Goal: Task Accomplishment & Management: Use online tool/utility

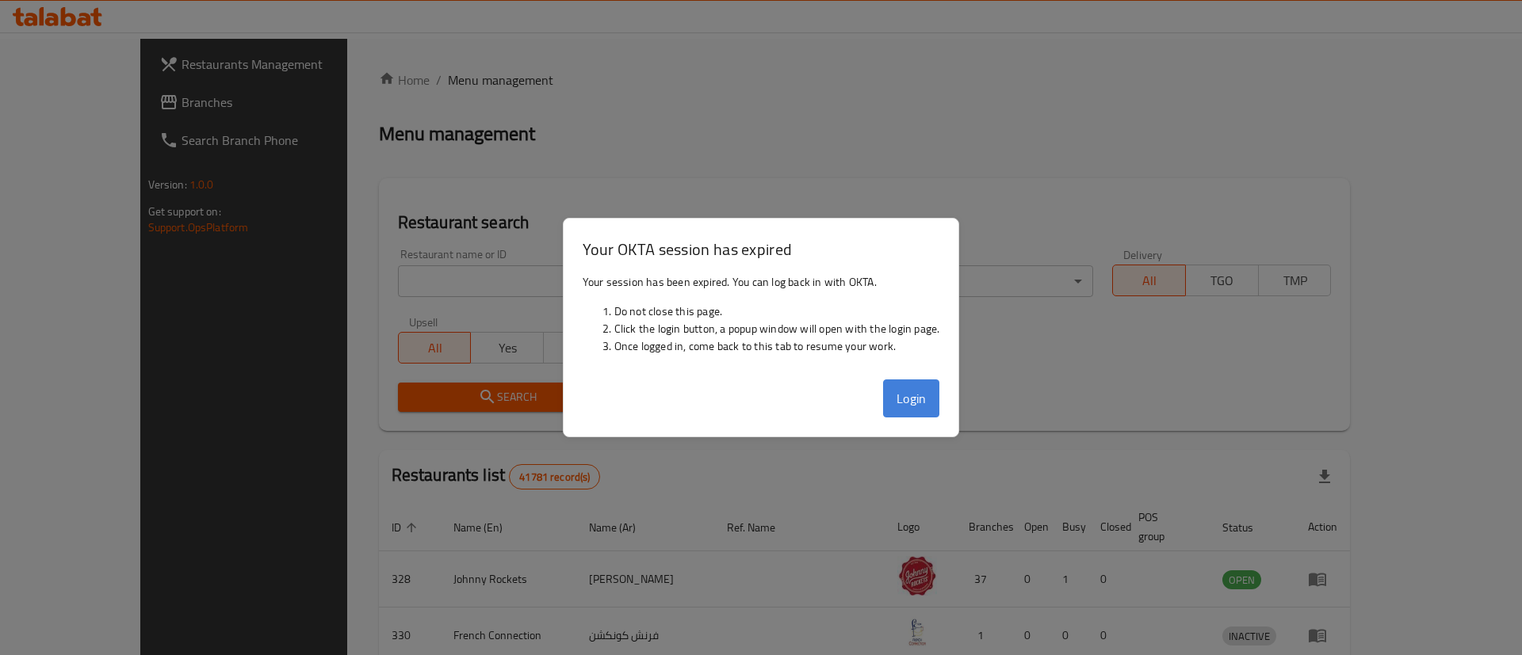
click at [900, 392] on button "Login" at bounding box center [911, 399] width 57 height 38
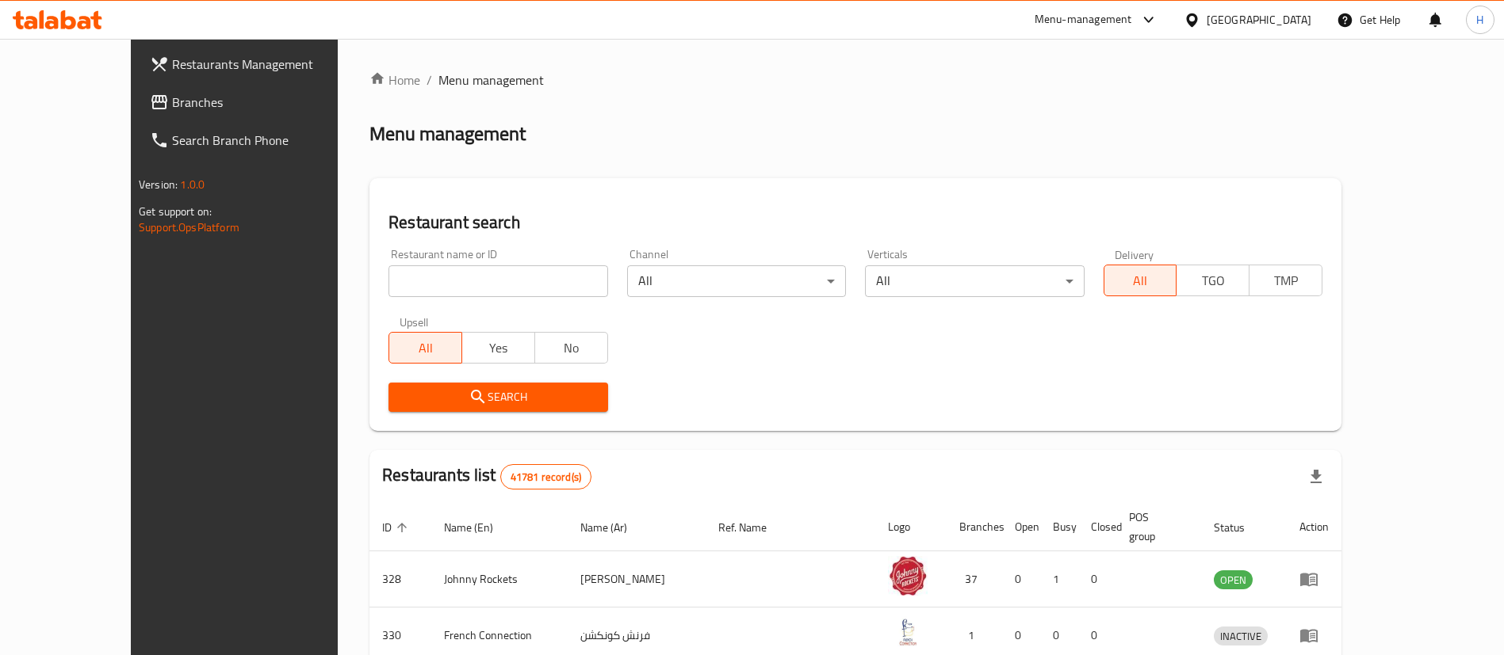
click at [172, 109] on span "Branches" at bounding box center [270, 102] width 197 height 19
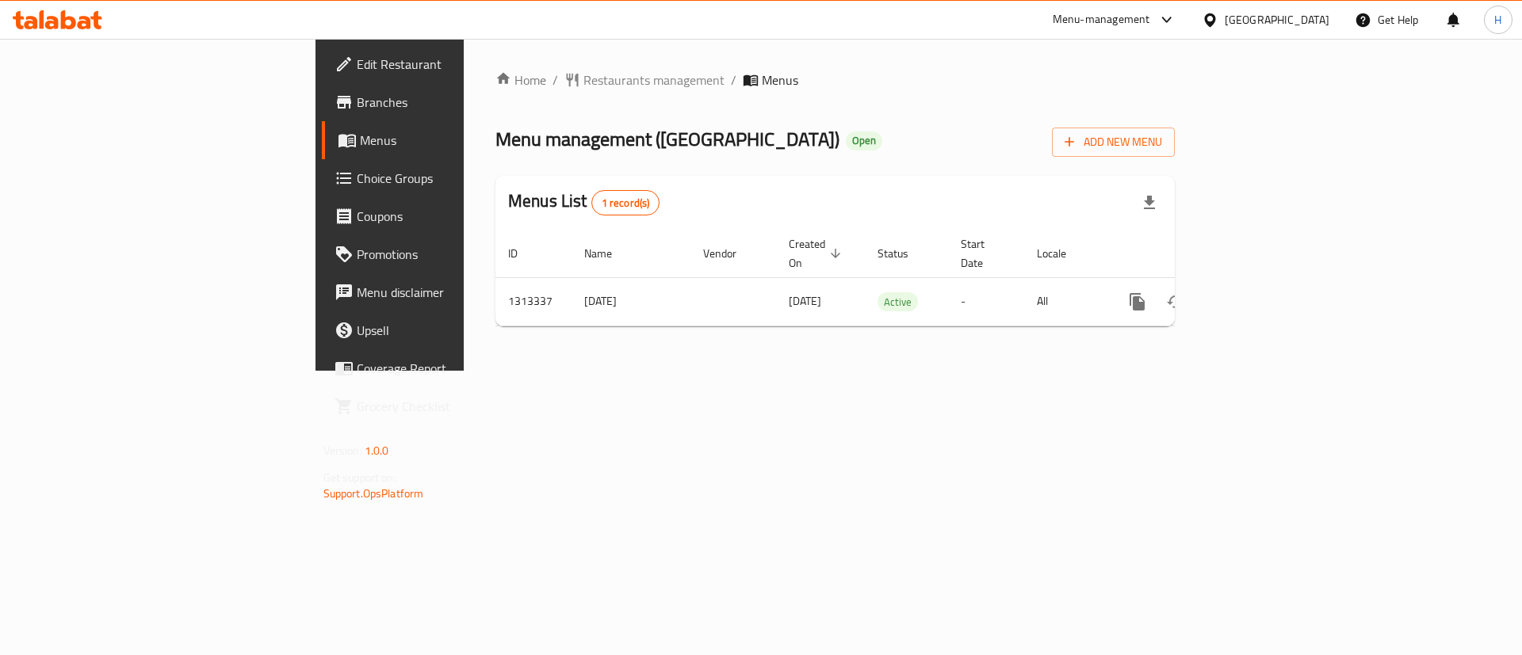
click at [360, 143] on span "Menus" at bounding box center [458, 140] width 197 height 19
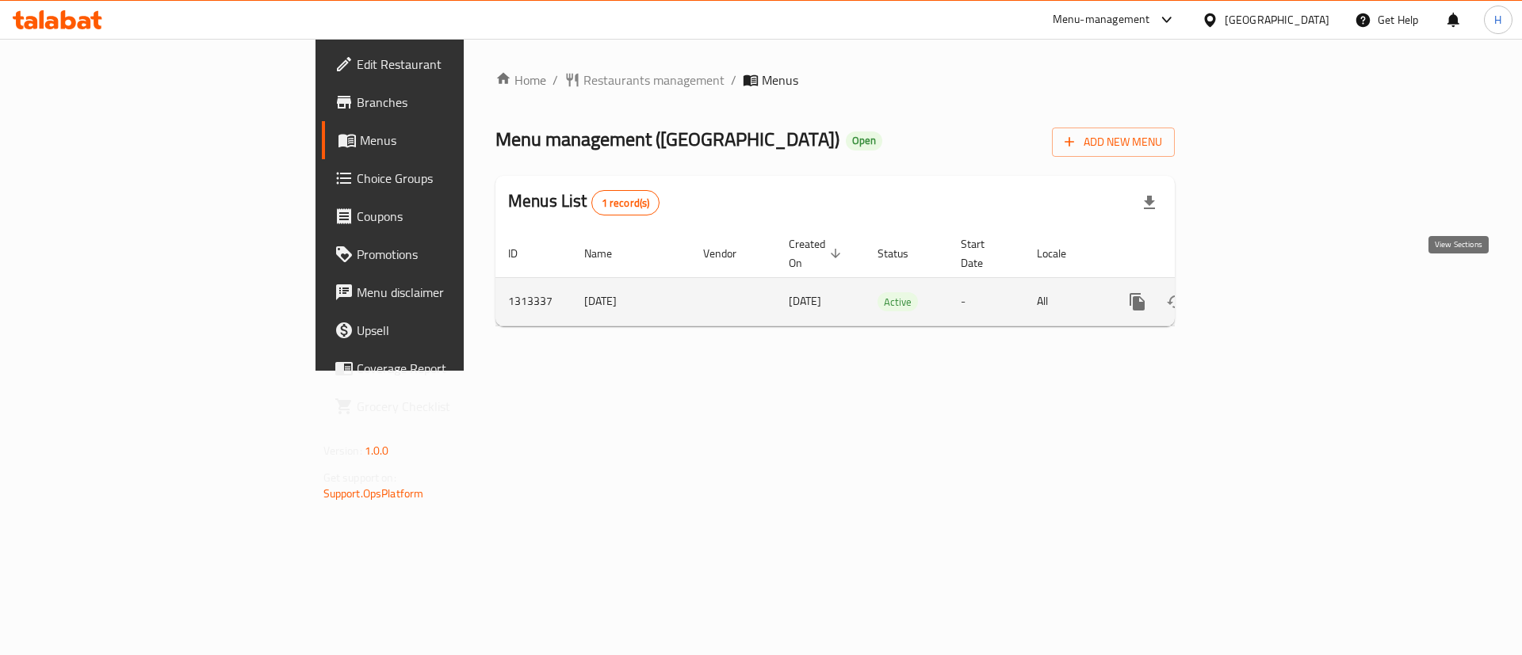
click at [1261, 292] on icon "enhanced table" at bounding box center [1251, 301] width 19 height 19
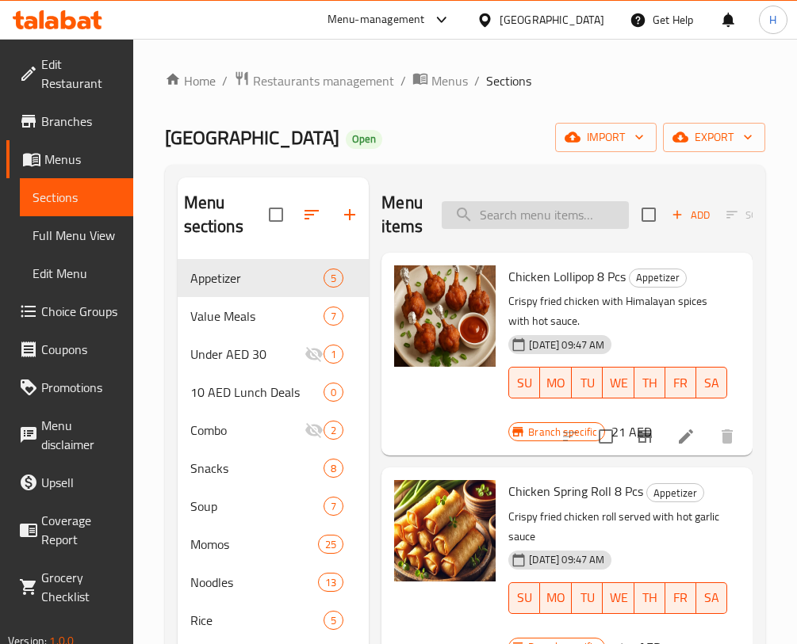
click at [548, 210] on input "search" at bounding box center [534, 215] width 187 height 28
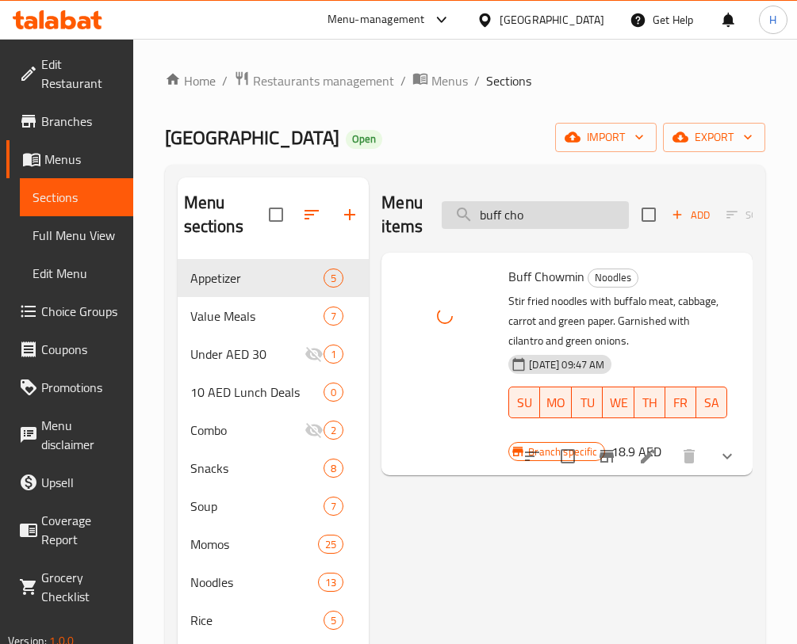
click at [534, 207] on input "buff cho" at bounding box center [534, 215] width 187 height 28
click at [532, 213] on input "buff c m" at bounding box center [534, 215] width 187 height 28
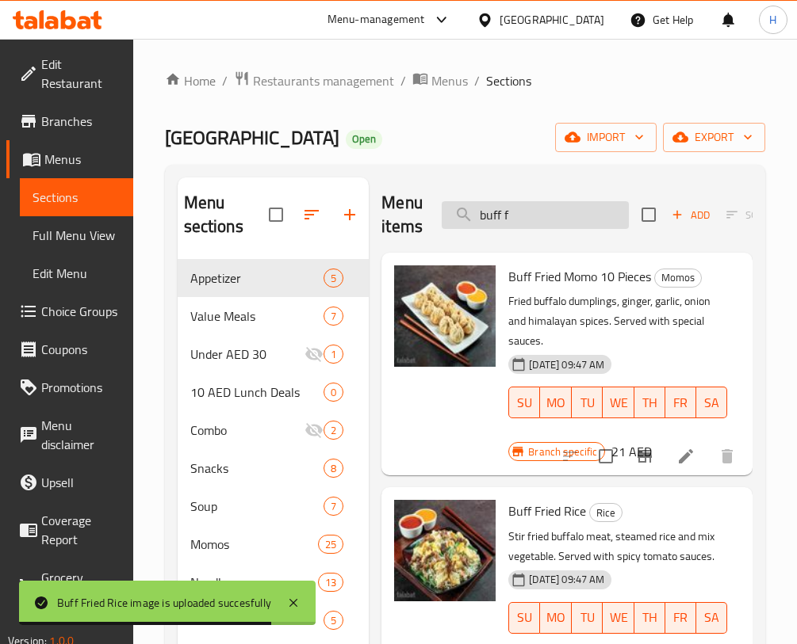
click at [621, 208] on input "buff f" at bounding box center [534, 215] width 187 height 28
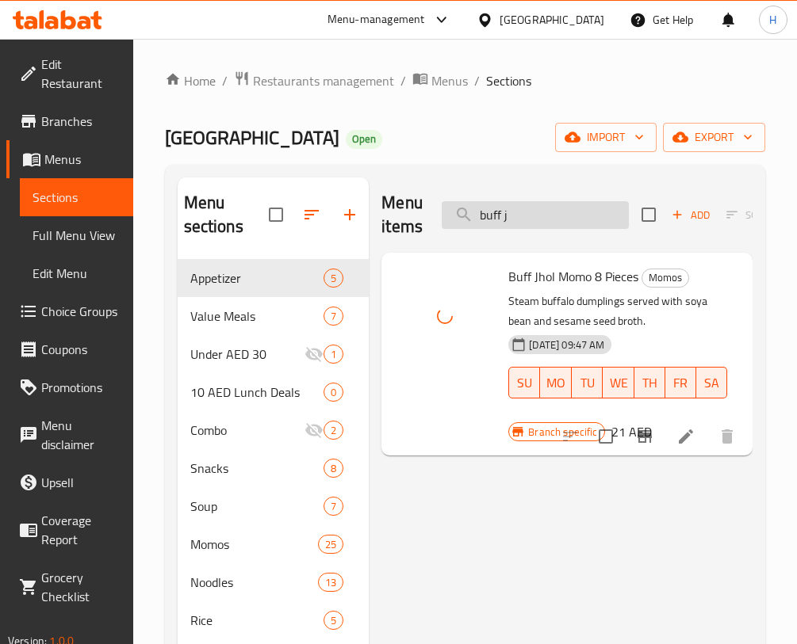
click at [517, 212] on input "buff j" at bounding box center [534, 215] width 187 height 28
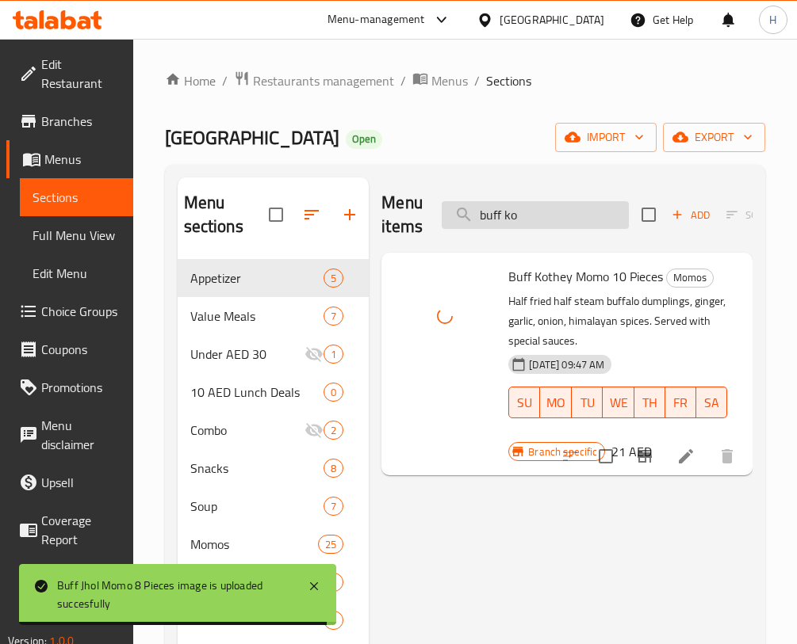
click at [523, 213] on input "buff ko" at bounding box center [534, 215] width 187 height 28
click at [555, 208] on input "buff m" at bounding box center [534, 215] width 187 height 28
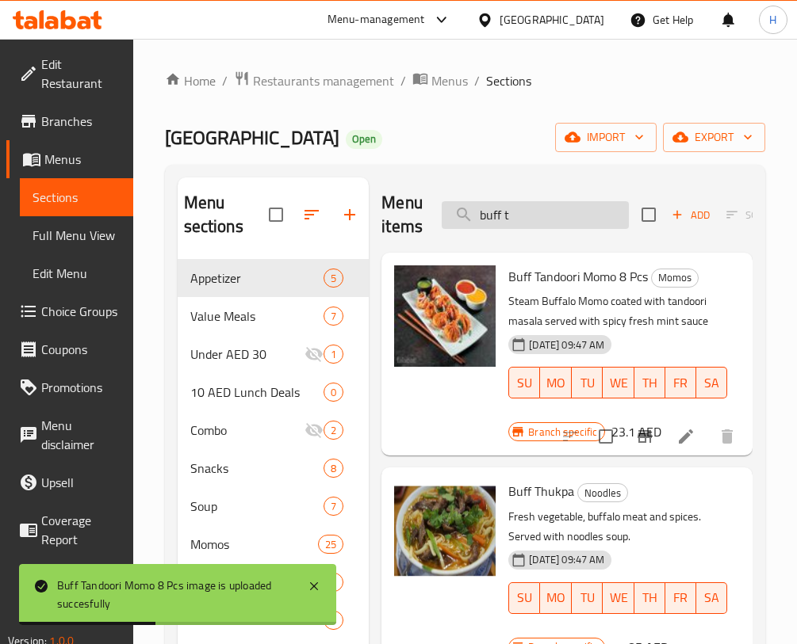
click at [574, 215] on input "buff t" at bounding box center [534, 215] width 187 height 28
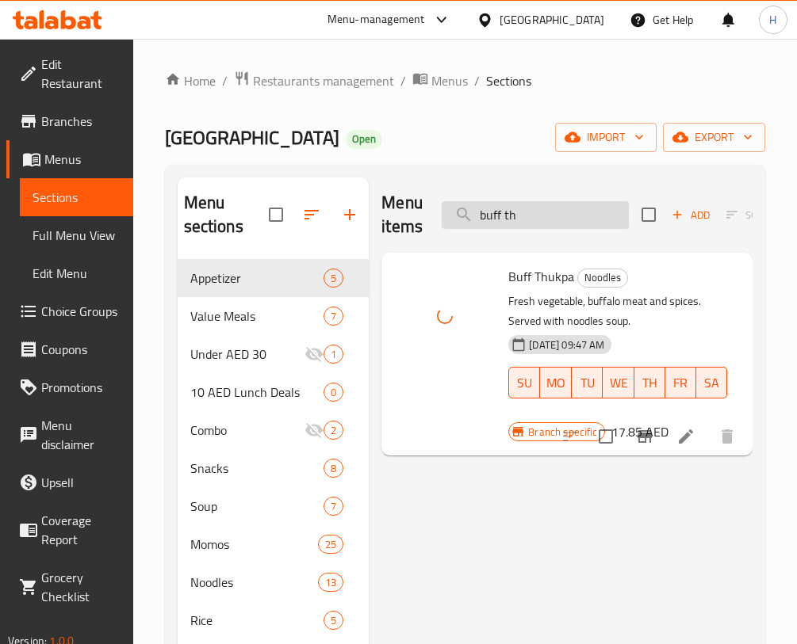
click at [602, 212] on input "buff th" at bounding box center [534, 215] width 187 height 28
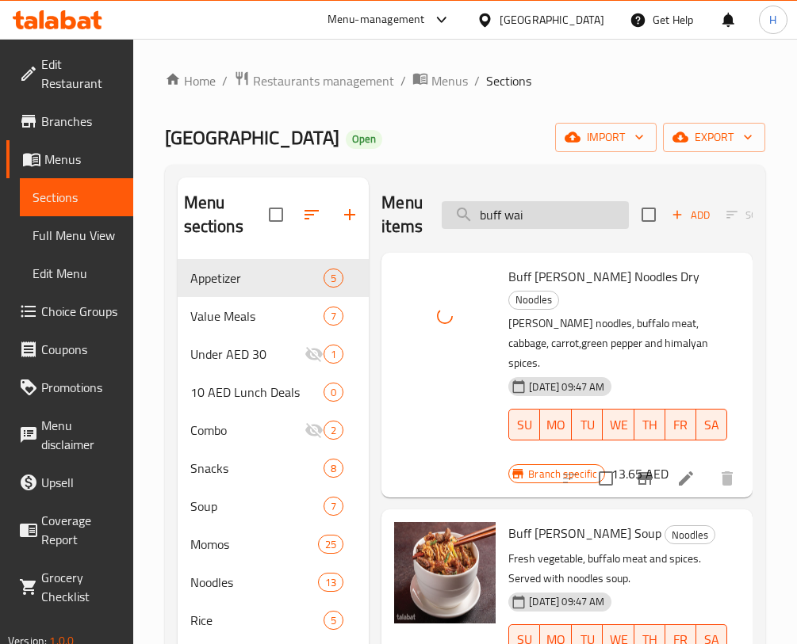
click at [568, 215] on input "buff wai" at bounding box center [534, 215] width 187 height 28
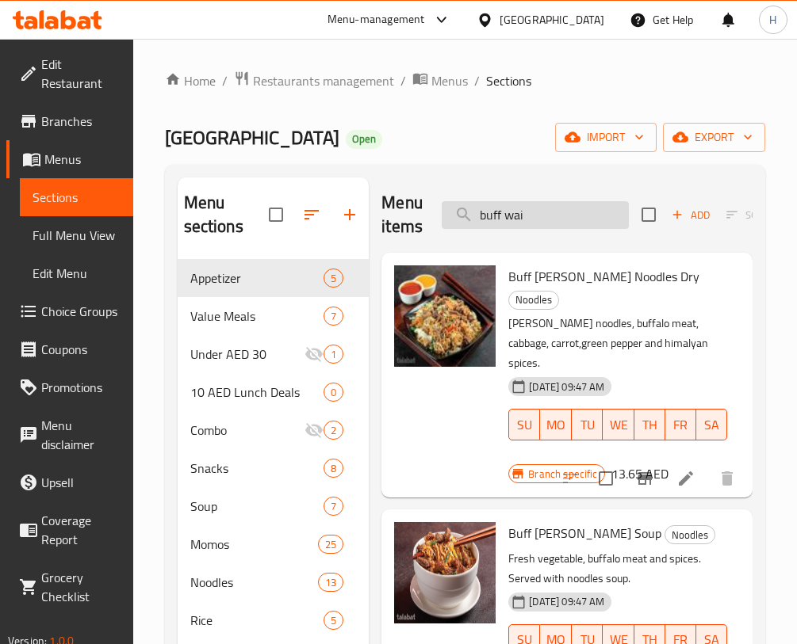
click at [560, 221] on input "buff wai" at bounding box center [534, 215] width 187 height 28
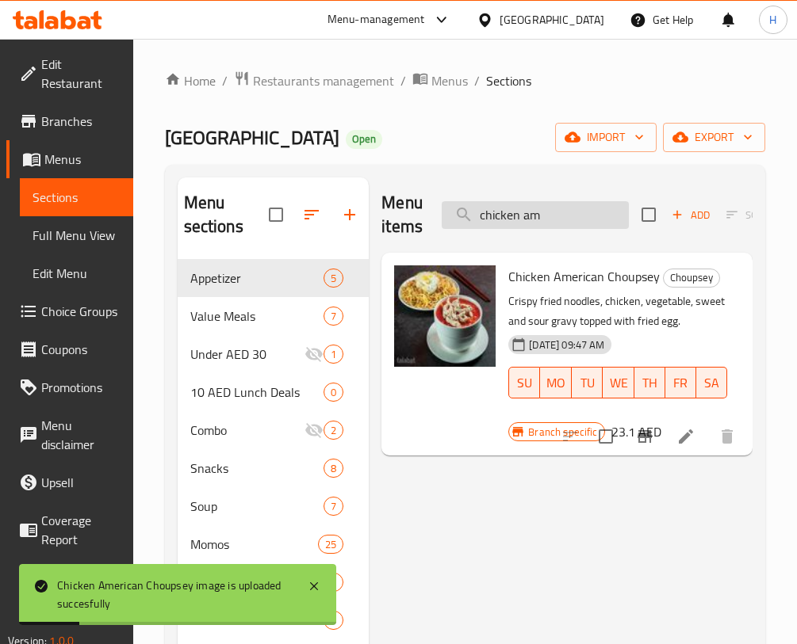
click at [567, 201] on input "chicken am" at bounding box center [534, 215] width 187 height 28
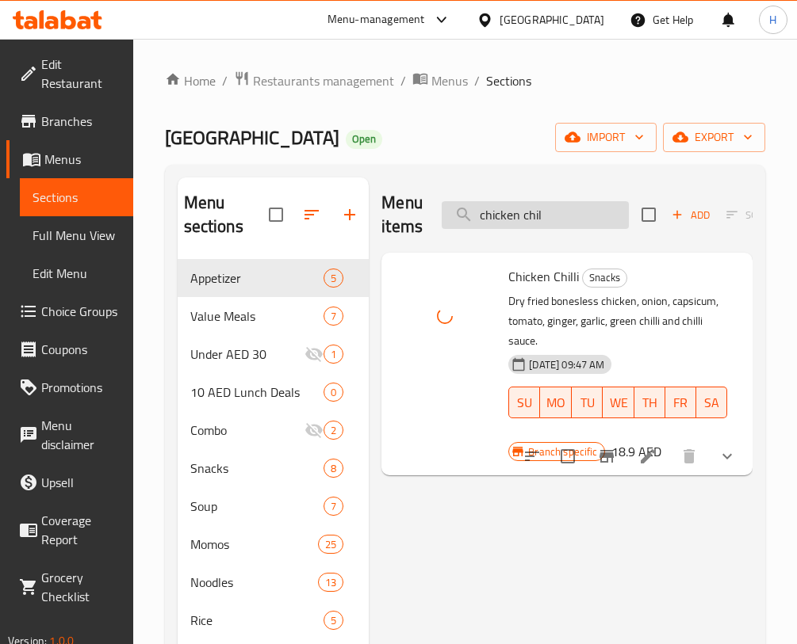
click at [573, 203] on input "chicken chil" at bounding box center [534, 215] width 187 height 28
click at [520, 215] on input "chicken c" at bounding box center [534, 215] width 187 height 28
click at [538, 227] on input "chicken c" at bounding box center [534, 215] width 187 height 28
click at [573, 222] on input "chicken cre" at bounding box center [534, 215] width 187 height 28
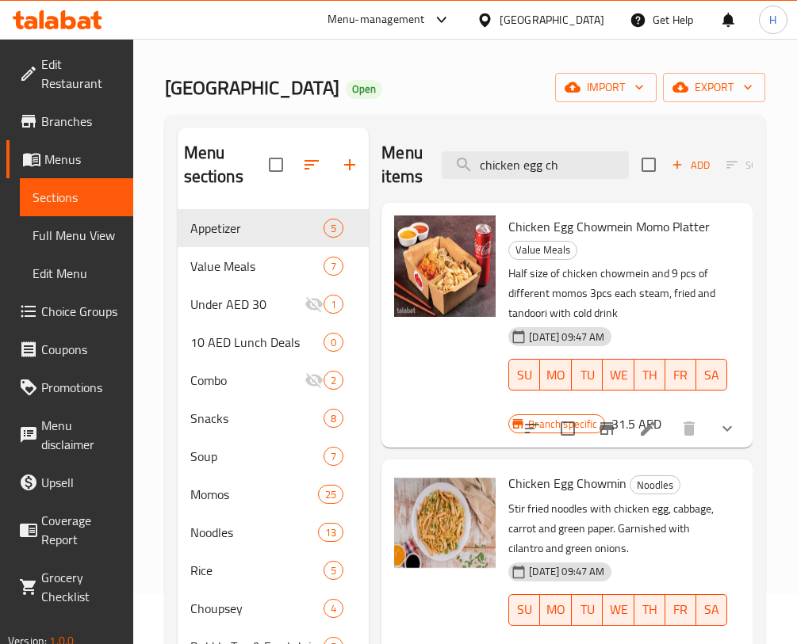
scroll to position [105, 0]
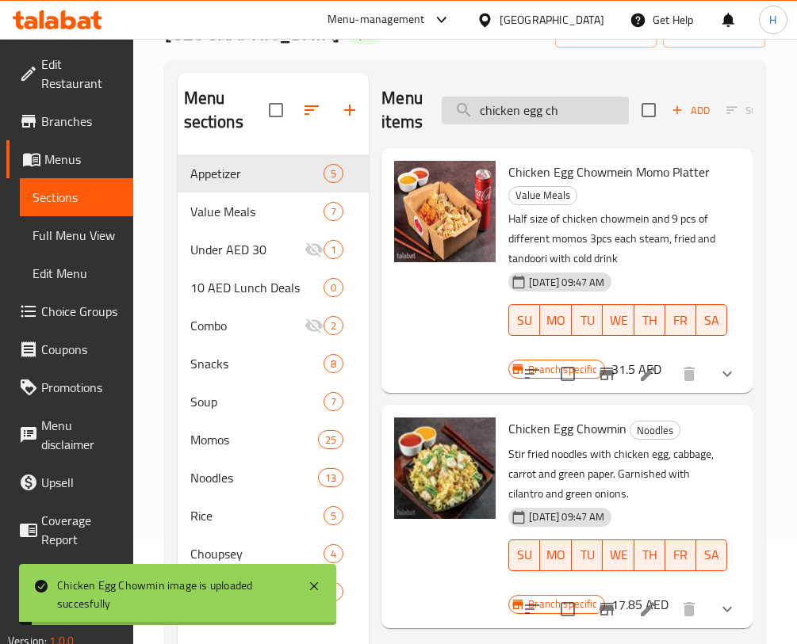
click at [600, 101] on input "chicken egg ch" at bounding box center [534, 111] width 187 height 28
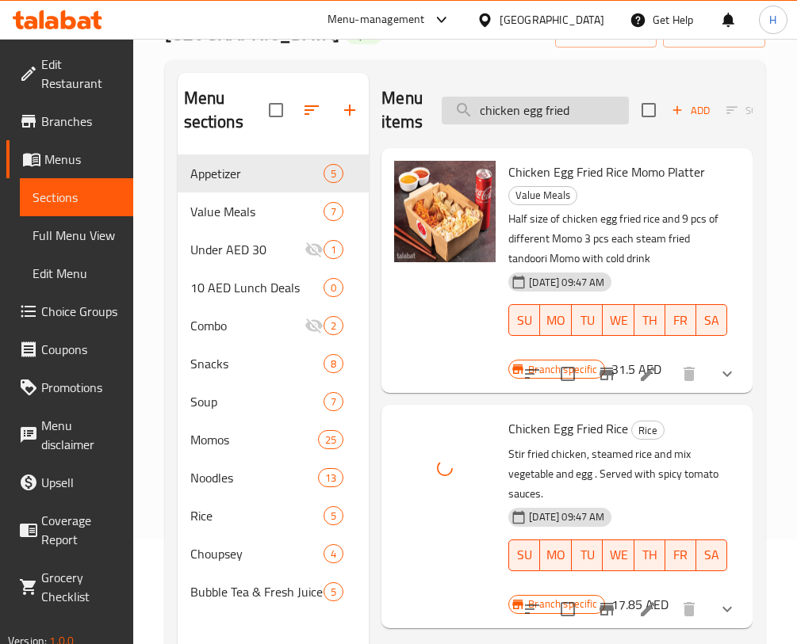
click at [565, 114] on input "chicken egg fried" at bounding box center [534, 111] width 187 height 28
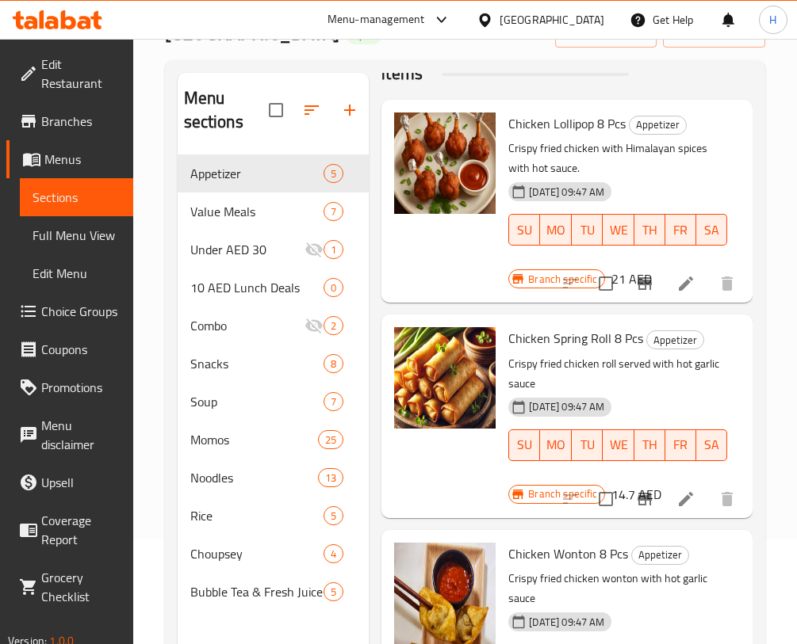
scroll to position [0, 0]
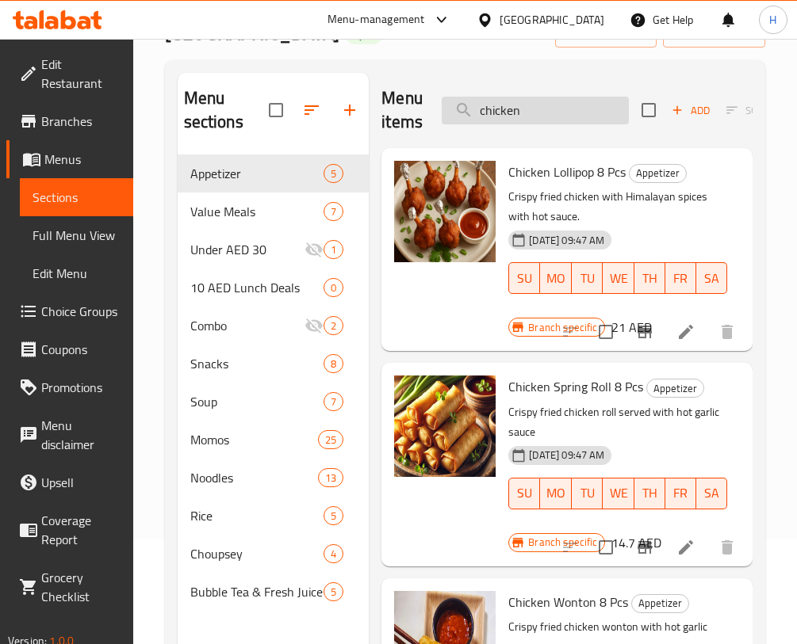
click at [516, 100] on input "chicken" at bounding box center [534, 111] width 187 height 28
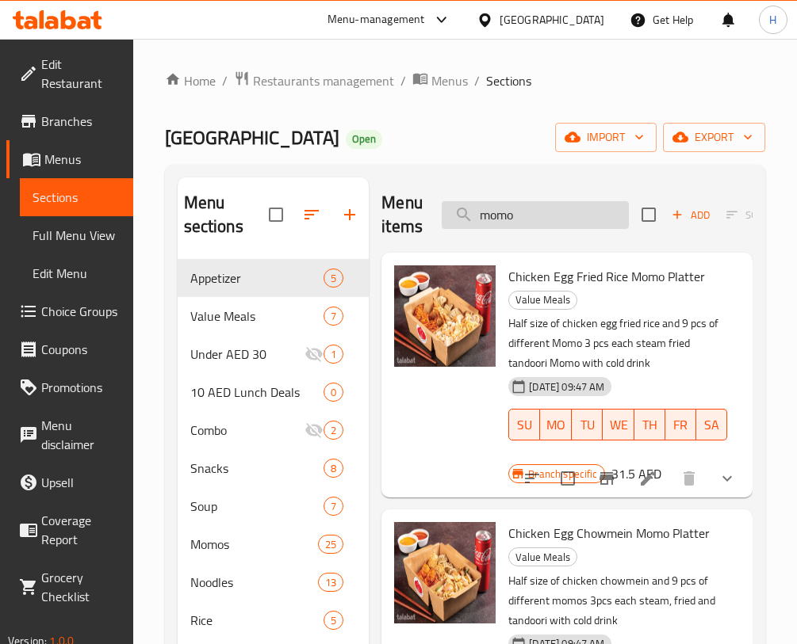
click at [522, 202] on input "momo" at bounding box center [534, 215] width 187 height 28
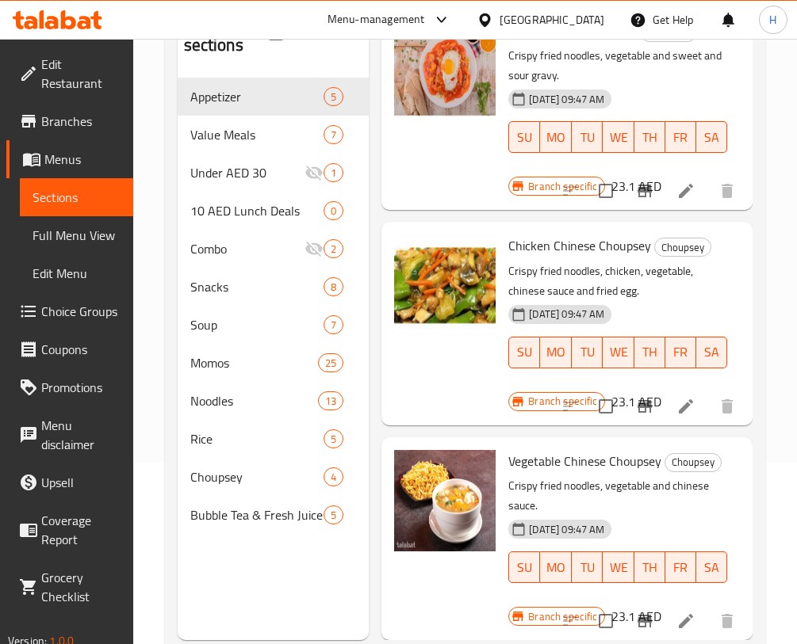
scroll to position [9150, 0]
drag, startPoint x: 785, startPoint y: 80, endPoint x: 782, endPoint y: 71, distance: 9.3
click at [785, 77] on div "Home / Restaurants management / Menus / Sections Momo House Open import export …" at bounding box center [464, 270] width 663 height 827
click at [780, 46] on div "Home / Restaurants management / Menus / Sections Momo House Open import export …" at bounding box center [464, 270] width 663 height 827
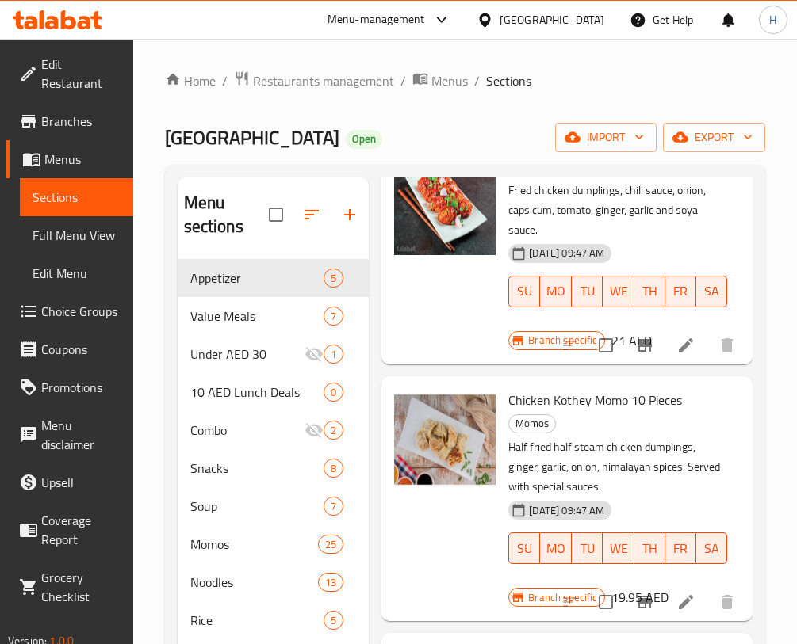
scroll to position [3495, 0]
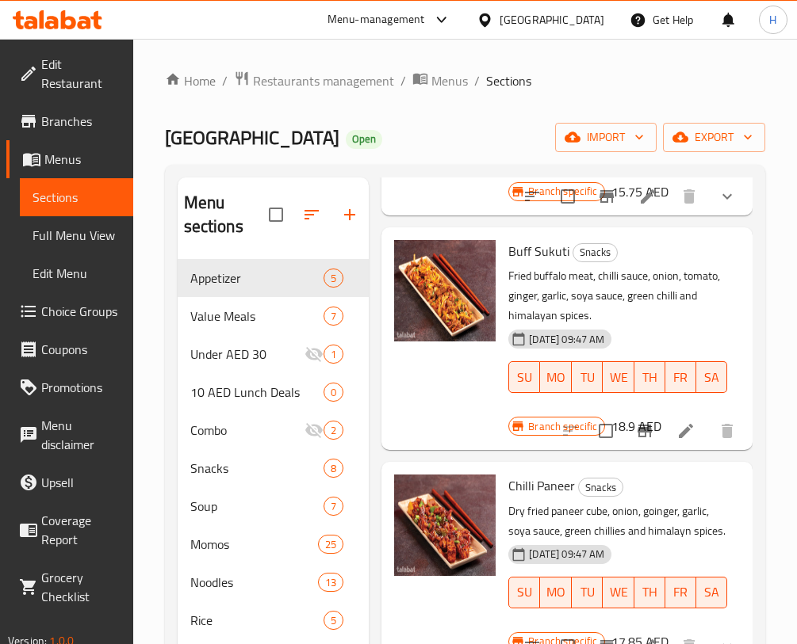
drag, startPoint x: 733, startPoint y: 205, endPoint x: 743, endPoint y: 212, distance: 11.9
click at [743, 212] on div "Menu items fried Add Sort Manage items Chicken Lollipop 8 Pcs Appetizer Crispy …" at bounding box center [561, 500] width 384 height 644
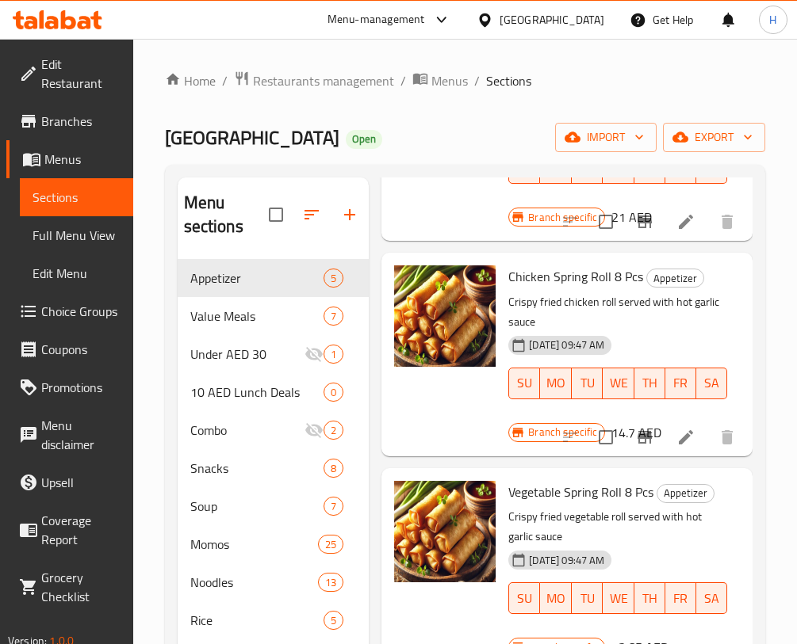
scroll to position [0, 0]
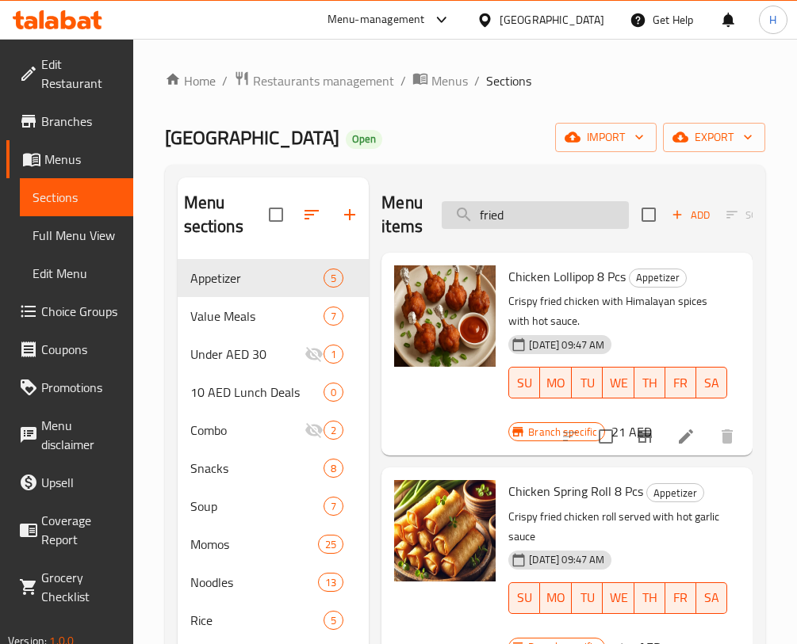
click at [568, 212] on input "fried" at bounding box center [534, 215] width 187 height 28
type input "f"
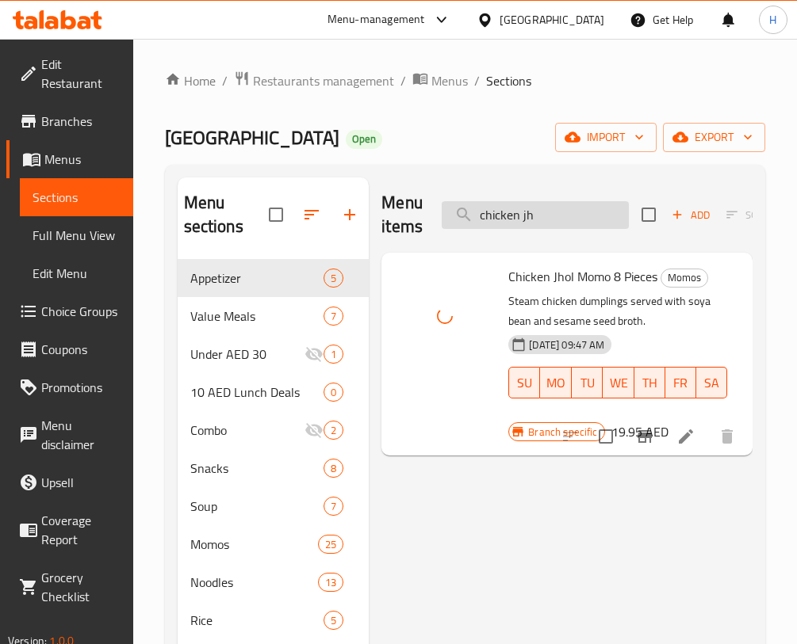
click at [546, 215] on input "chicken jh" at bounding box center [534, 215] width 187 height 28
click at [551, 220] on input "chicken jh" at bounding box center [534, 215] width 187 height 28
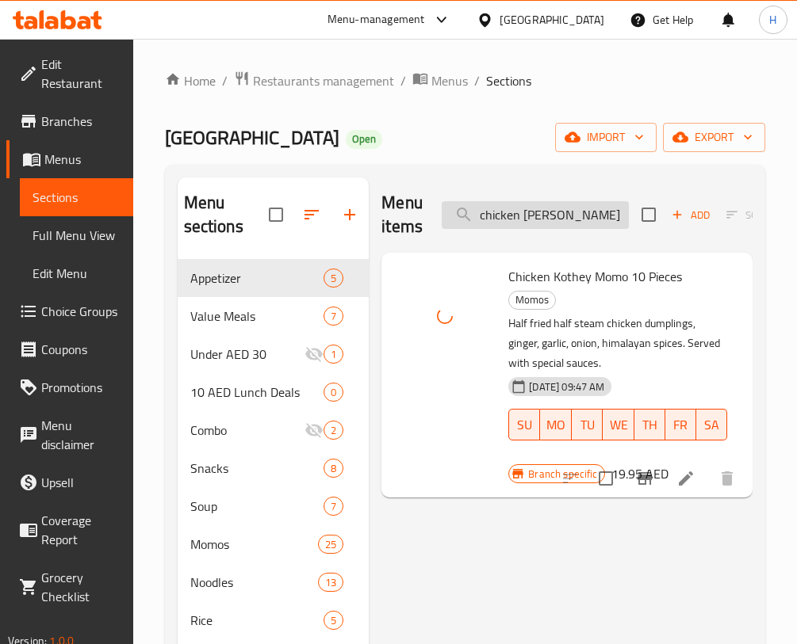
click at [537, 215] on input "chicken [PERSON_NAME]" at bounding box center [534, 215] width 187 height 28
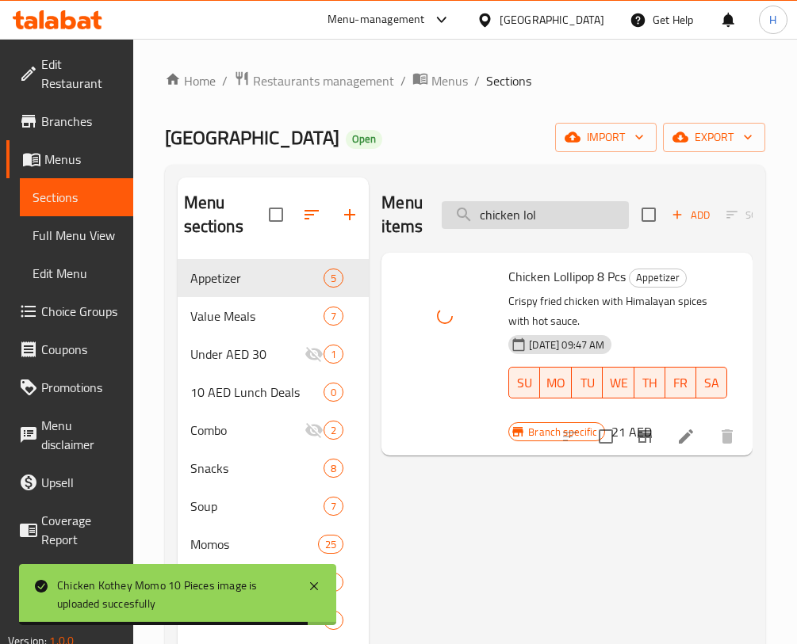
click at [524, 210] on input "chicken lol" at bounding box center [534, 215] width 187 height 28
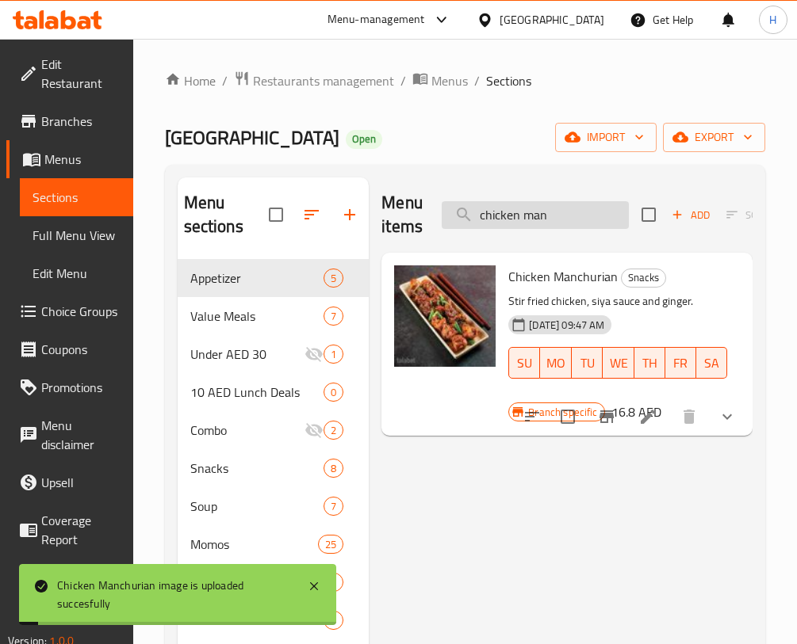
click at [540, 204] on input "chicken man" at bounding box center [534, 215] width 187 height 28
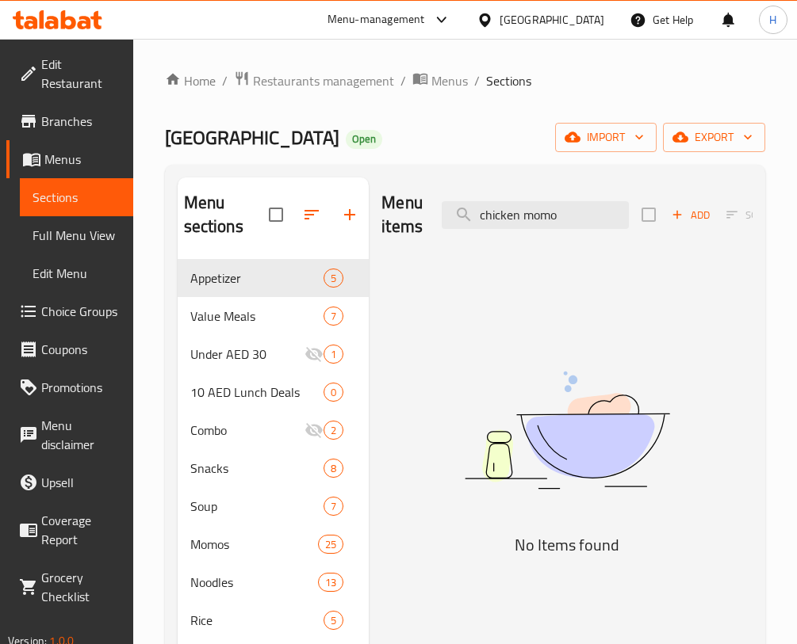
drag, startPoint x: 523, startPoint y: 221, endPoint x: 283, endPoint y: 210, distance: 240.4
click at [283, 210] on div "Menu sections Appetizer 5 Value Meals 7 Under AED 30 1 10 AED Lunch Deals 0 Com…" at bounding box center [465, 500] width 575 height 644
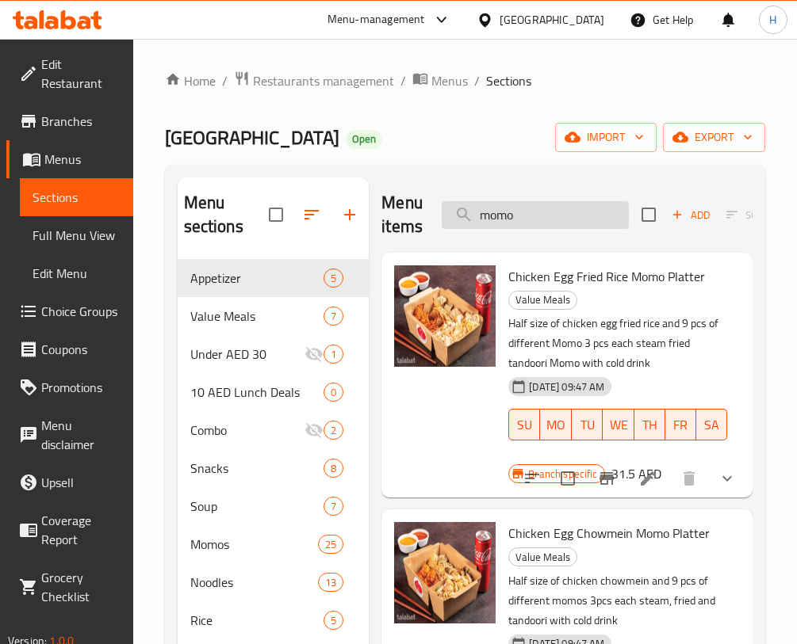
click at [511, 227] on input "momo" at bounding box center [534, 215] width 187 height 28
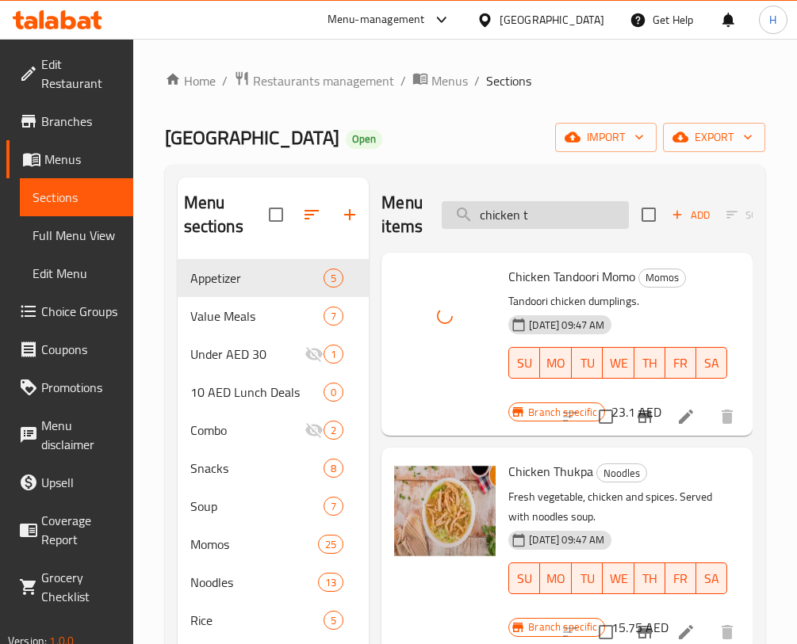
click at [556, 215] on input "chicken t" at bounding box center [534, 215] width 187 height 28
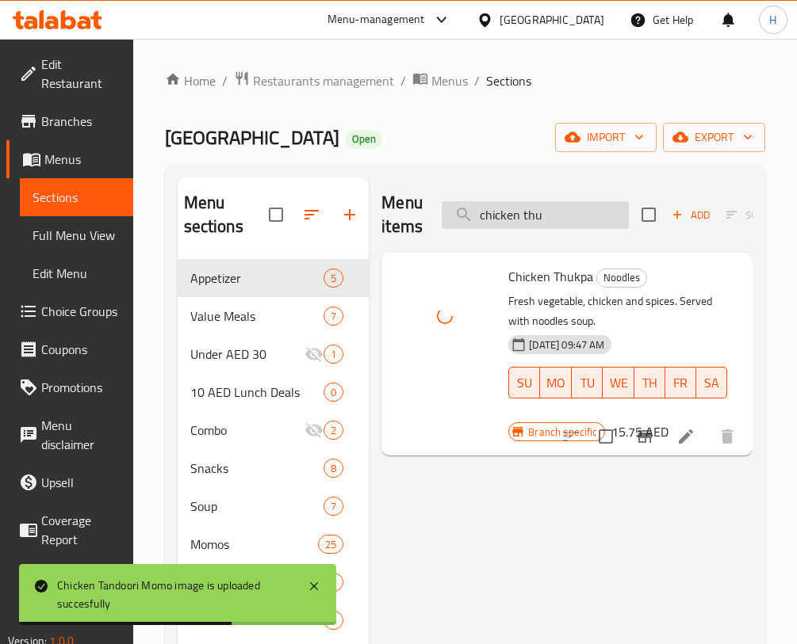
click at [554, 227] on input "chicken thu" at bounding box center [534, 215] width 187 height 28
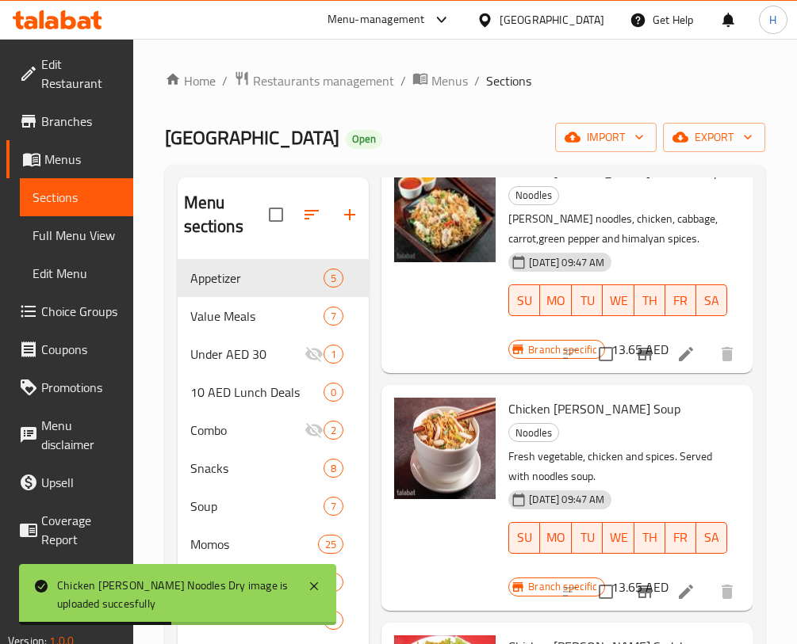
click at [732, 199] on div "Chicken [PERSON_NAME] Noodles Dry Noodles [PERSON_NAME] noodles, chicken, cabba…" at bounding box center [566, 260] width 371 height 225
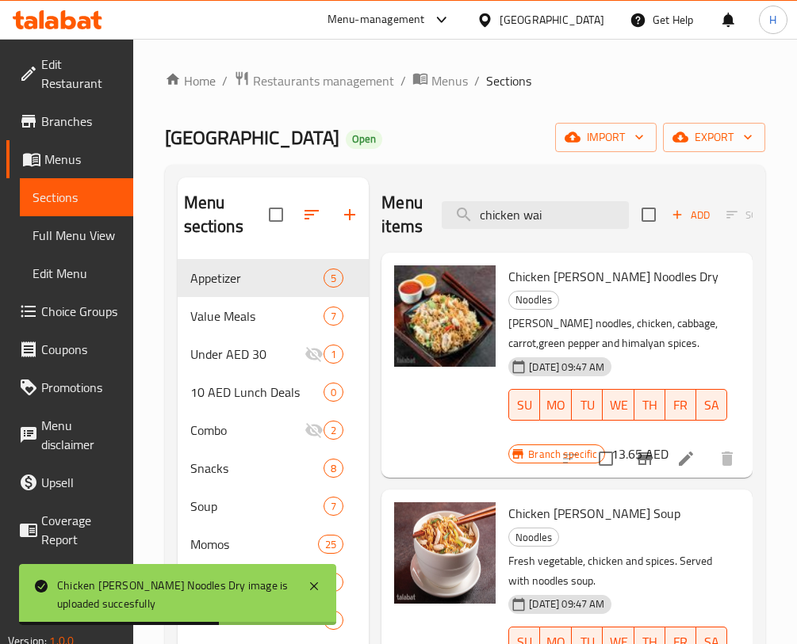
click at [432, 213] on div "Menu items chicken wai Add Sort Manage items" at bounding box center [566, 215] width 371 height 75
click at [530, 224] on input "chicken wai" at bounding box center [534, 215] width 187 height 28
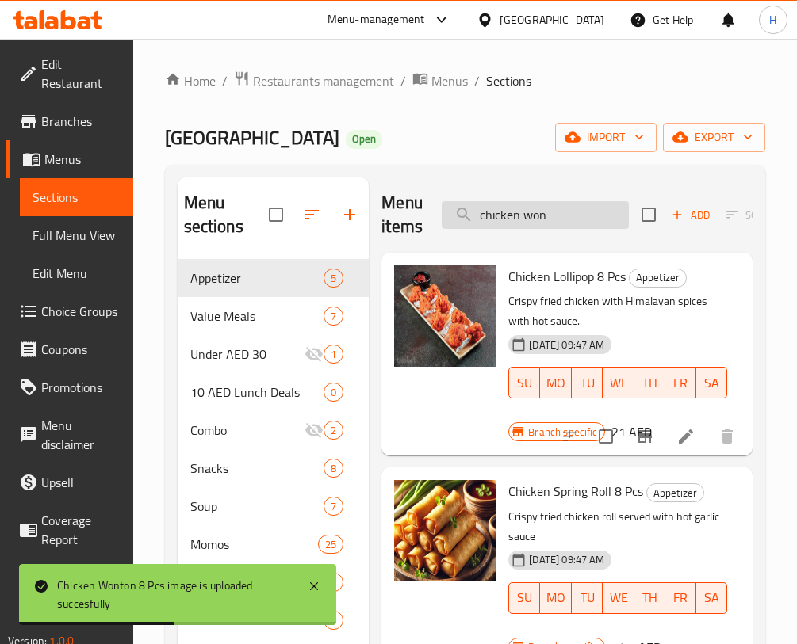
click at [548, 208] on input "chicken won" at bounding box center [534, 215] width 187 height 28
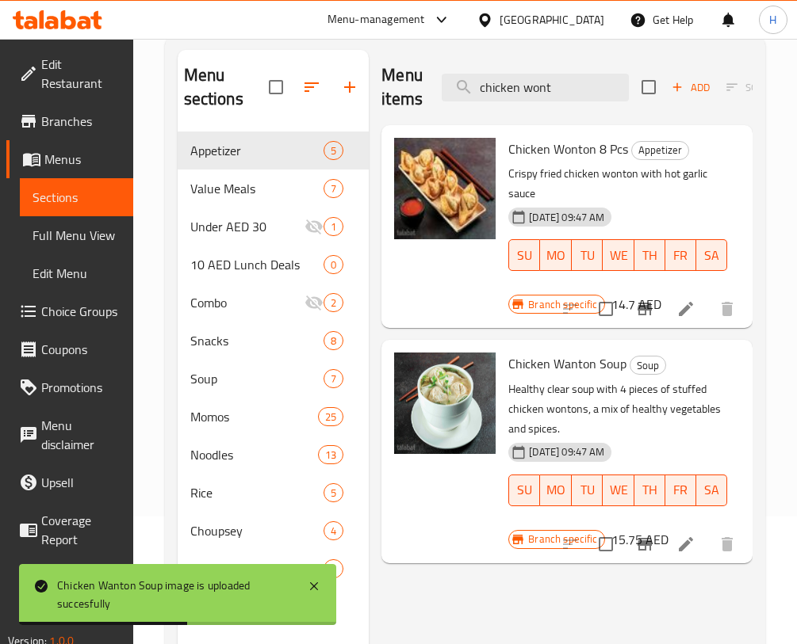
scroll to position [132, 0]
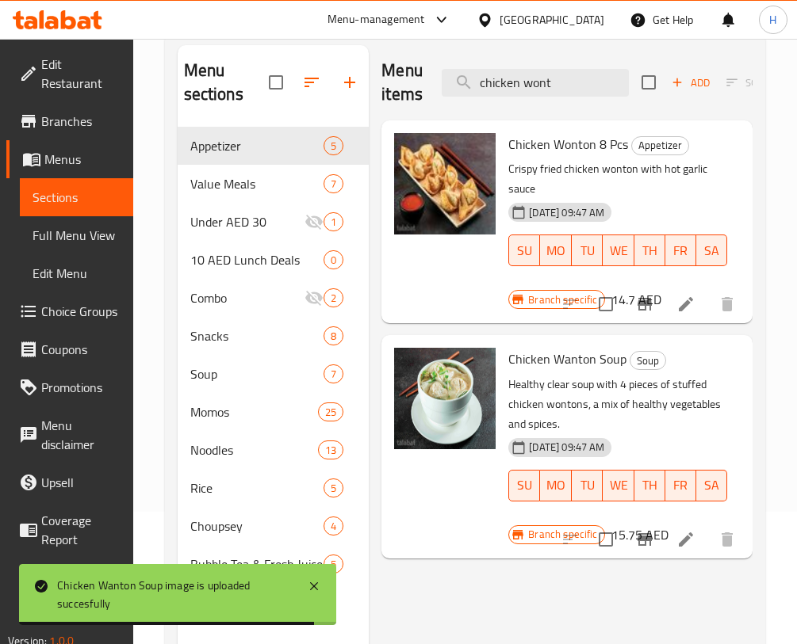
click at [795, 116] on div "Home / Restaurants management / Menus / Sections Momo House Open import export …" at bounding box center [464, 319] width 663 height 827
click at [533, 84] on input "chicken wont" at bounding box center [534, 83] width 187 height 28
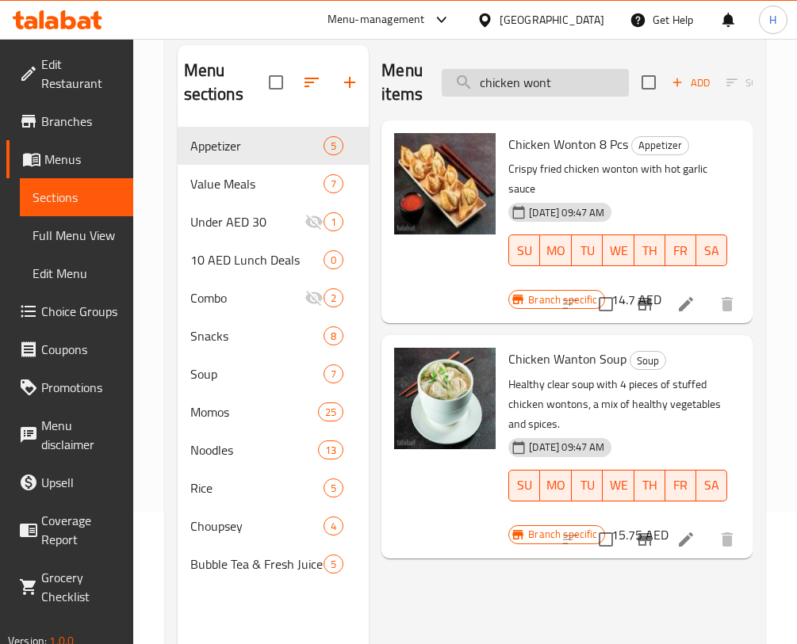
click at [533, 84] on input "chicken wont" at bounding box center [534, 83] width 187 height 28
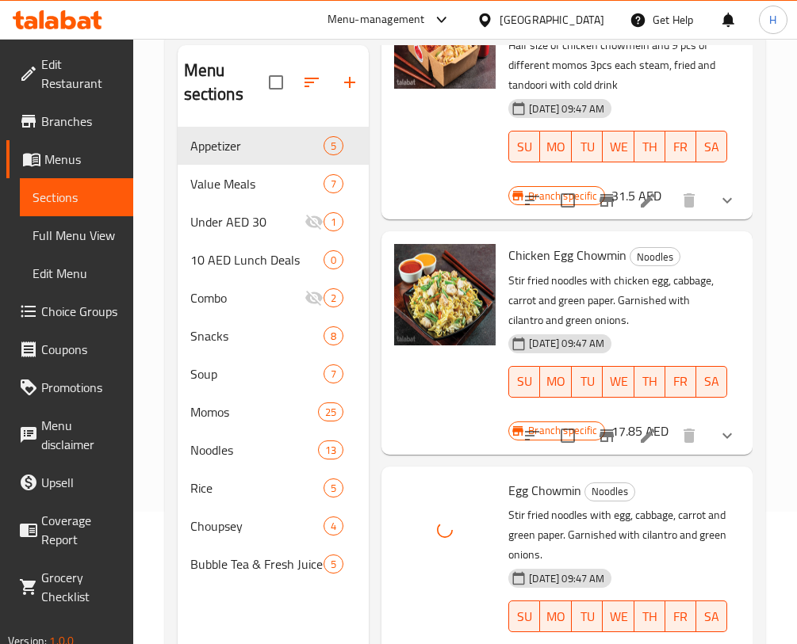
scroll to position [0, 0]
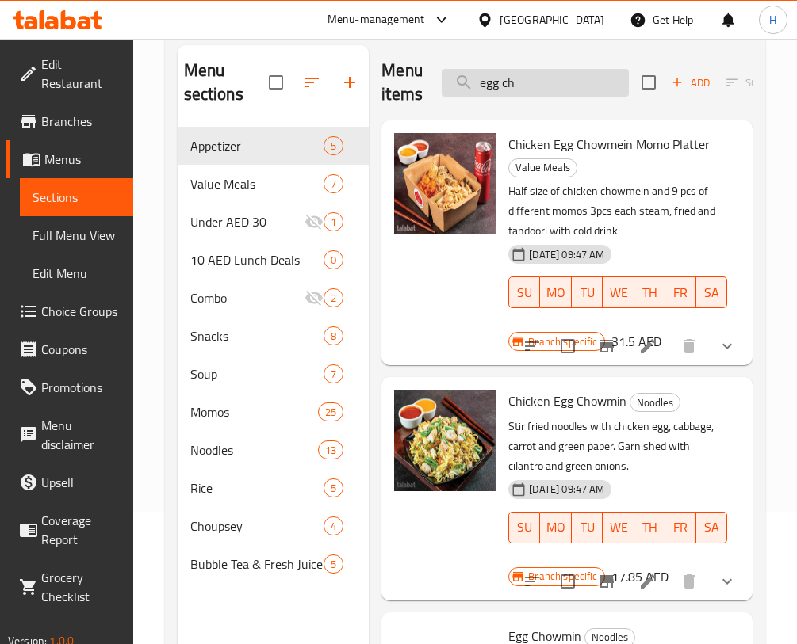
click at [594, 71] on input "egg ch" at bounding box center [534, 83] width 187 height 28
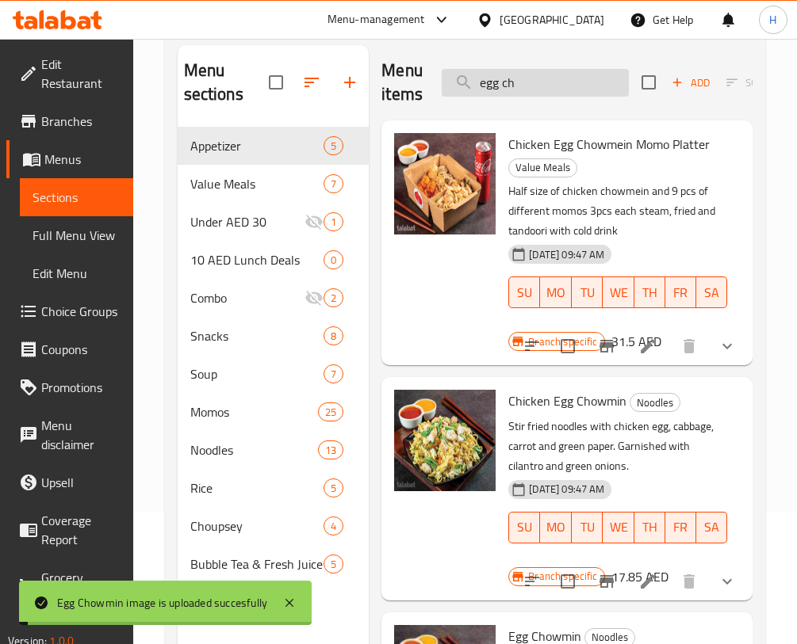
click at [591, 79] on input "egg ch" at bounding box center [534, 83] width 187 height 28
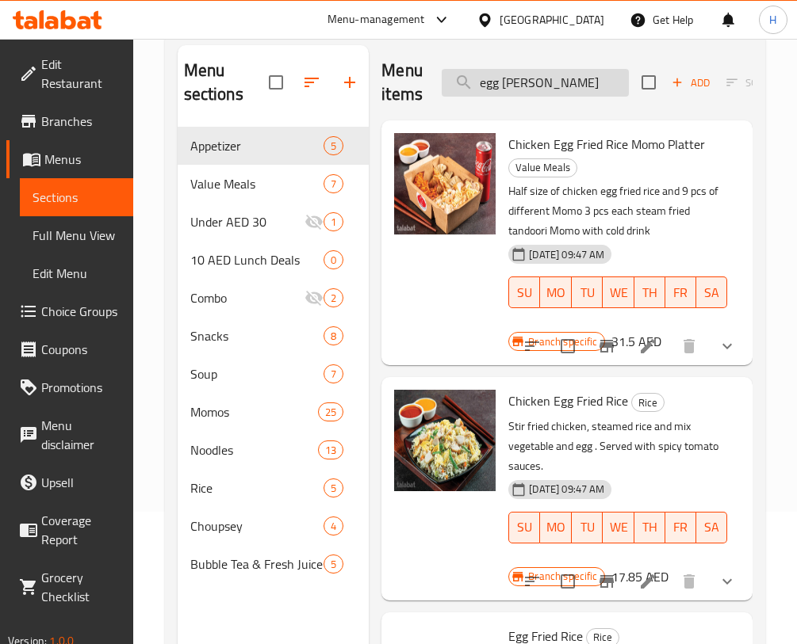
click at [512, 86] on input "egg [PERSON_NAME]" at bounding box center [534, 83] width 187 height 28
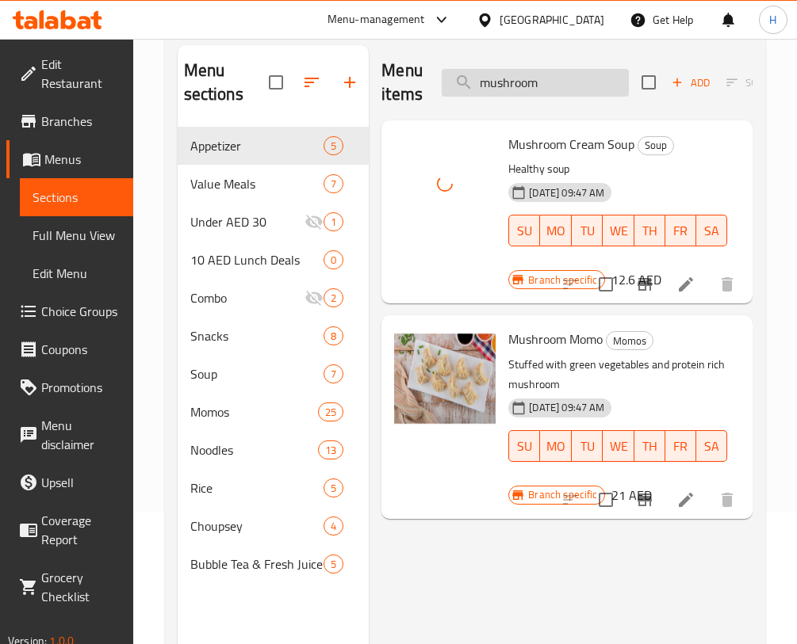
click at [587, 79] on input "mushroom" at bounding box center [534, 83] width 187 height 28
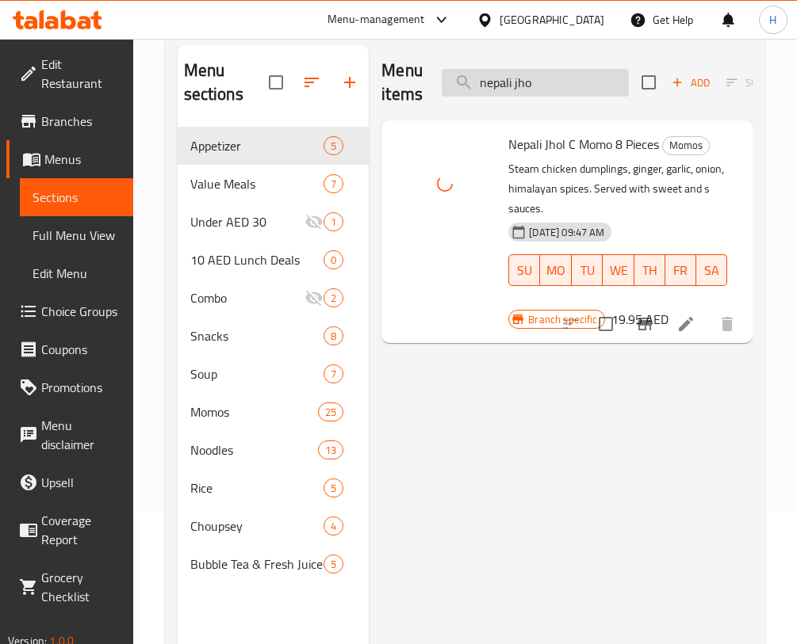
click at [556, 86] on input "nepali jho" at bounding box center [534, 83] width 187 height 28
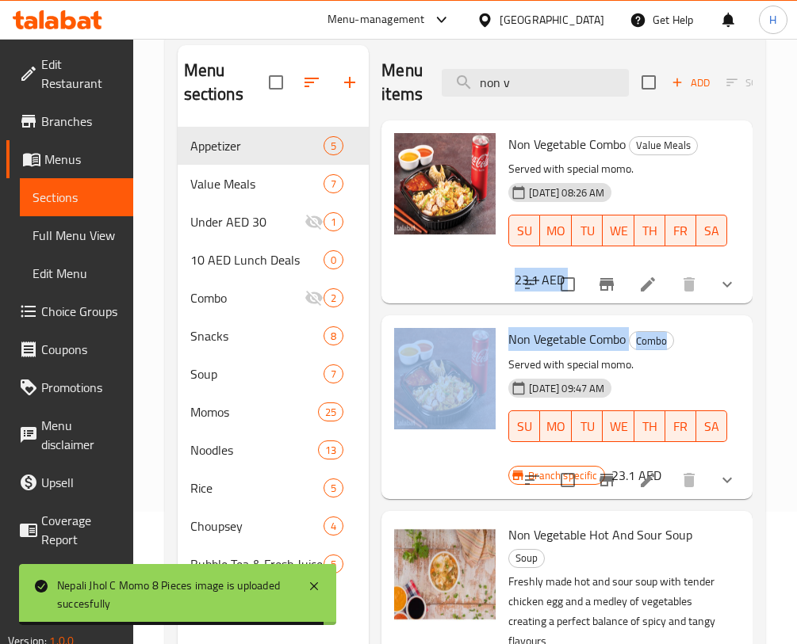
scroll to position [0, 151]
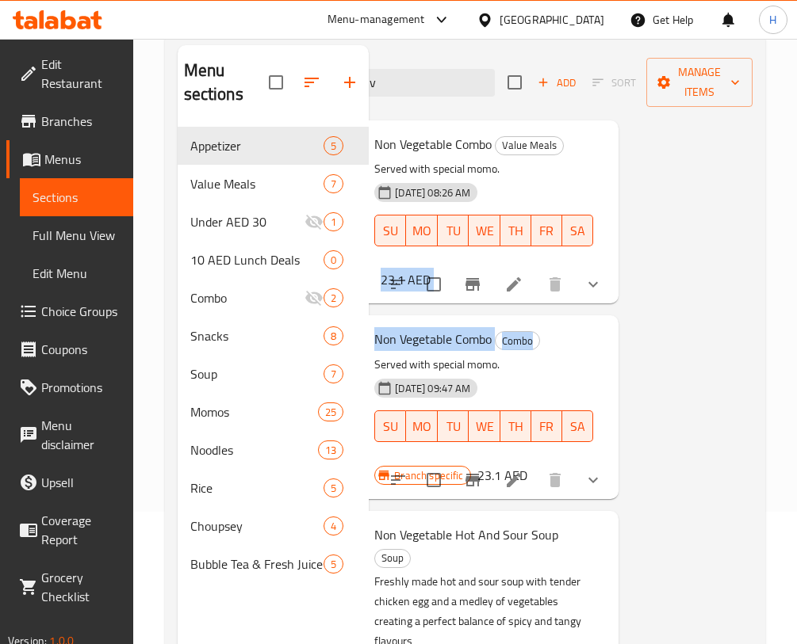
drag, startPoint x: 733, startPoint y: 283, endPoint x: 740, endPoint y: 331, distance: 48.9
click at [744, 331] on div "Menu items non v Add Sort Manage items Non Vegetable Combo Value Meals Served w…" at bounding box center [561, 367] width 384 height 644
click at [677, 366] on div "Menu items non v Add Sort Manage items Non Vegetable Combo Value Meals Served w…" at bounding box center [561, 367] width 384 height 644
click at [655, 363] on div "Menu items non v Add Sort Manage items Non Vegetable Combo Value Meals Served w…" at bounding box center [561, 367] width 384 height 644
click at [549, 365] on p "Served with special momo." at bounding box center [483, 365] width 219 height 20
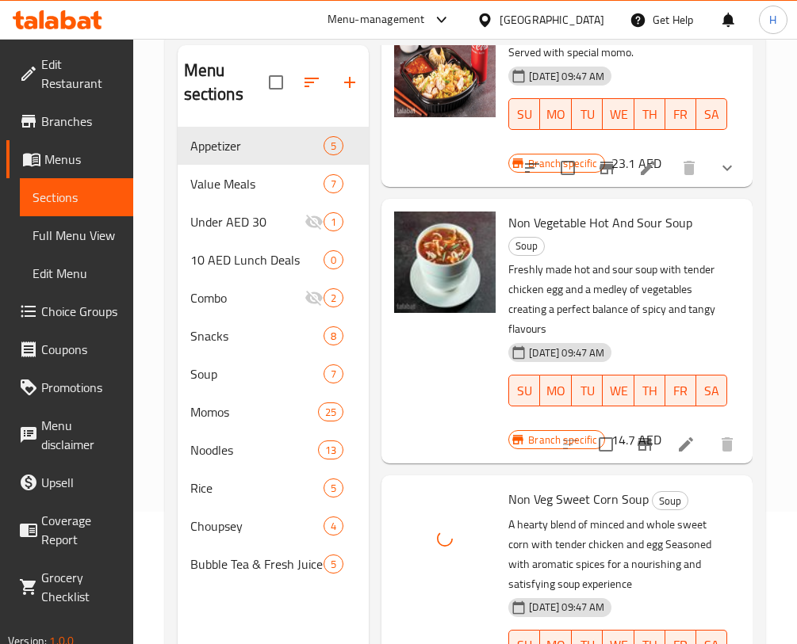
scroll to position [0, 0]
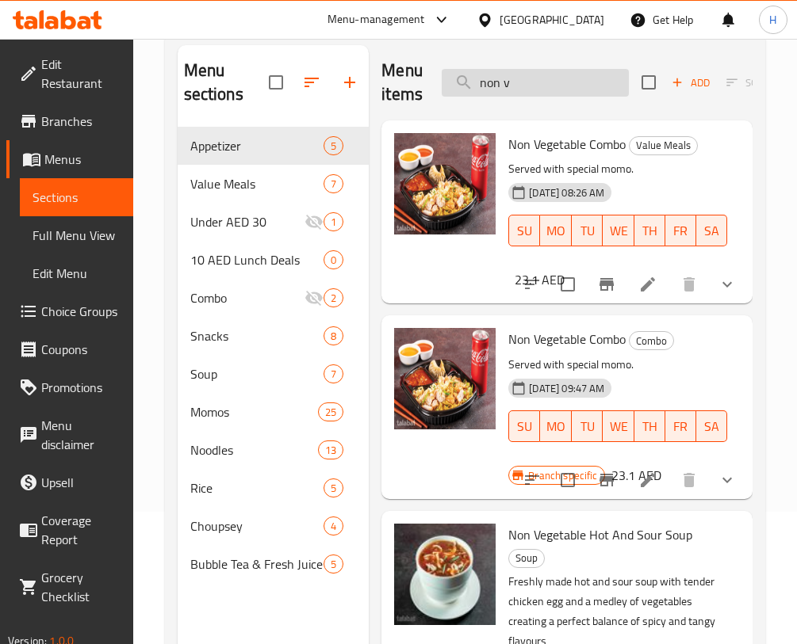
click at [495, 88] on input "non v" at bounding box center [534, 83] width 187 height 28
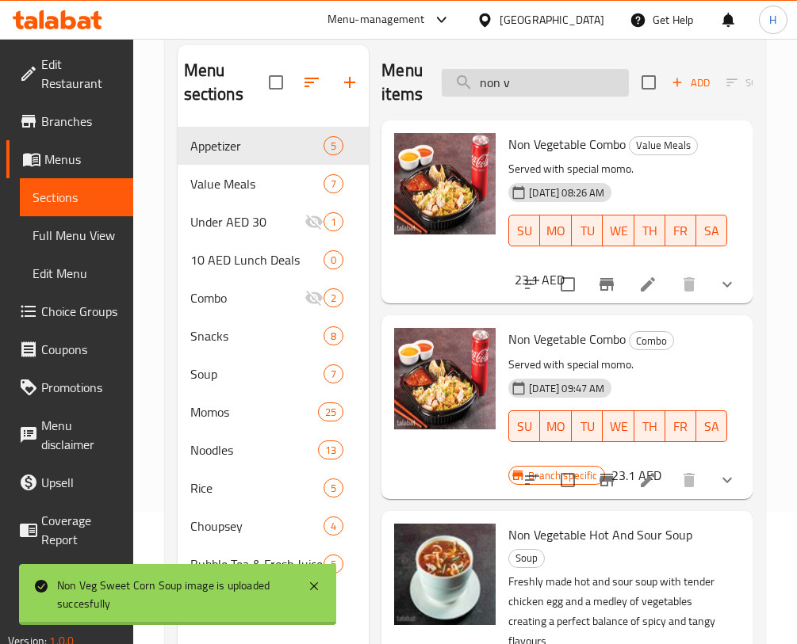
click at [495, 88] on input "non v" at bounding box center [534, 83] width 187 height 28
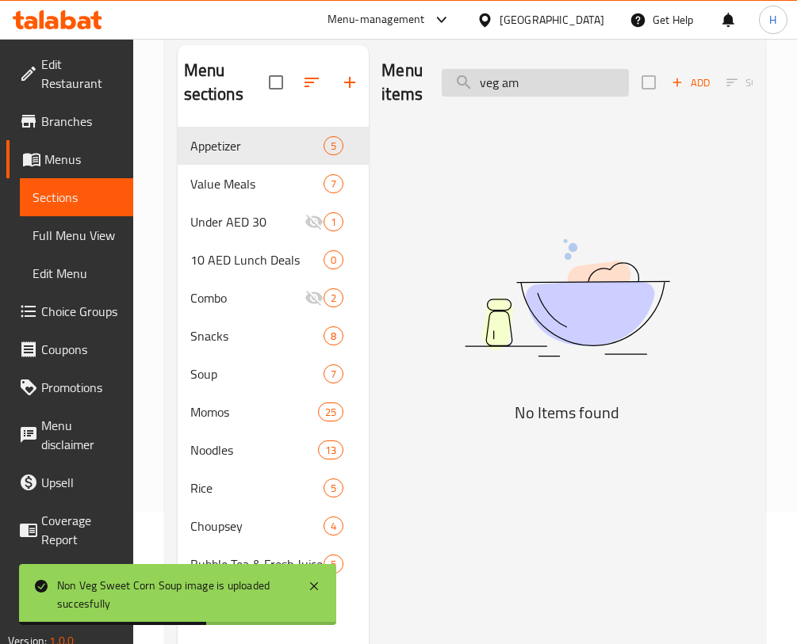
click at [499, 92] on input "veg am" at bounding box center [534, 83] width 187 height 28
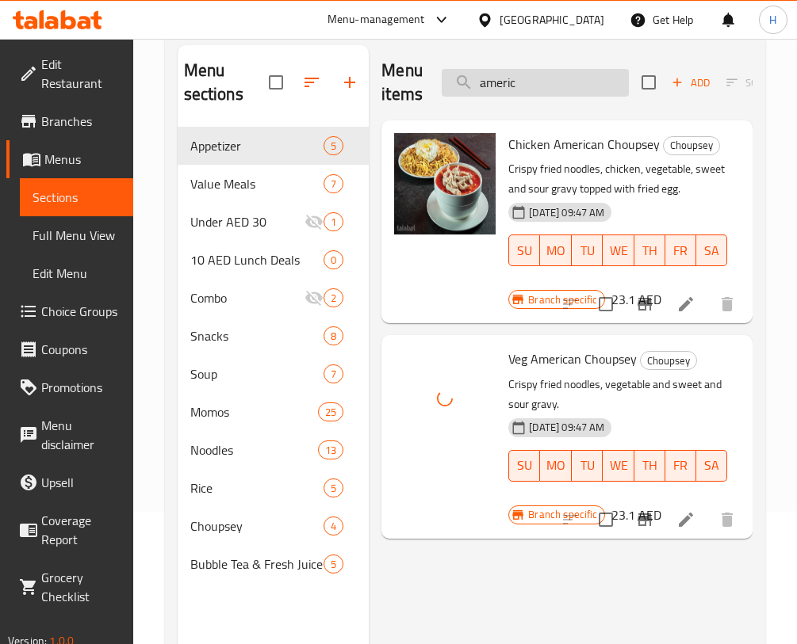
click at [560, 89] on input "americ" at bounding box center [534, 83] width 187 height 28
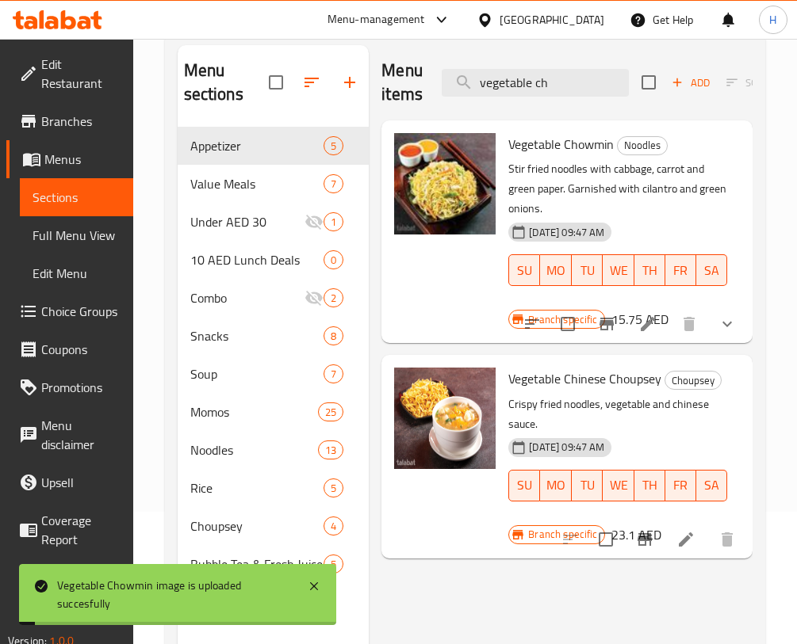
click at [580, 101] on div "Menu items vegetable ch Add Sort Manage items" at bounding box center [566, 82] width 371 height 75
click at [583, 85] on input "vegetable ch" at bounding box center [534, 83] width 187 height 28
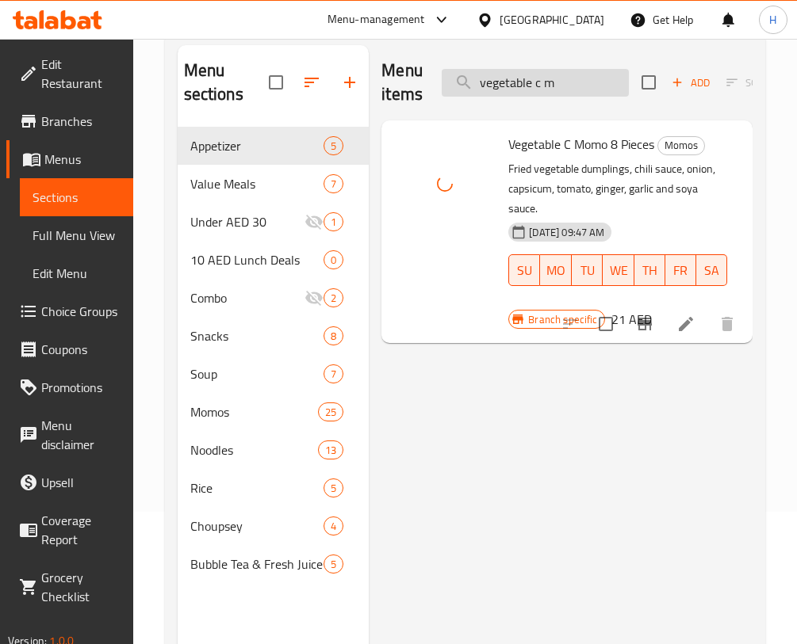
click at [590, 81] on input "vegetable c m" at bounding box center [534, 83] width 187 height 28
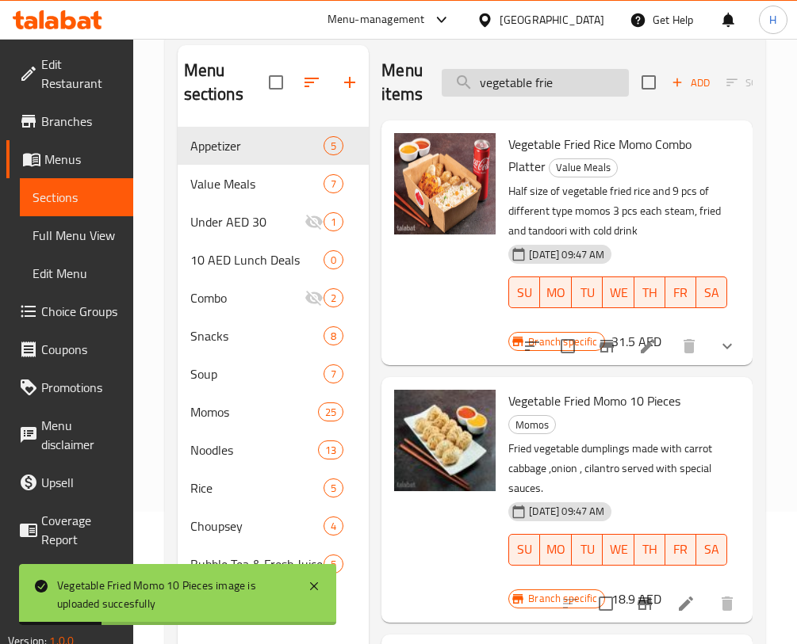
click at [560, 78] on input "vegetable frie" at bounding box center [534, 83] width 187 height 28
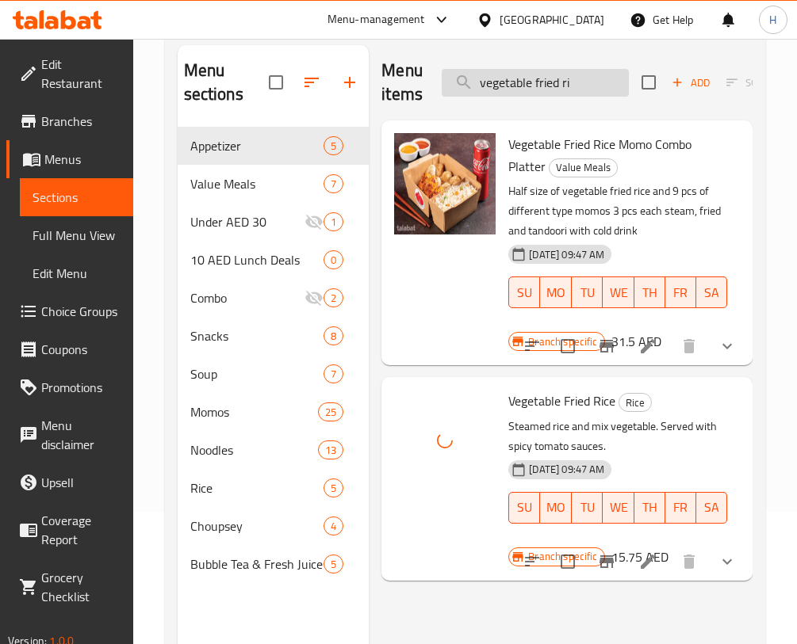
click at [585, 82] on input "vegetable fried ri" at bounding box center [534, 83] width 187 height 28
click at [584, 82] on input "vegetable fried ri" at bounding box center [534, 83] width 187 height 28
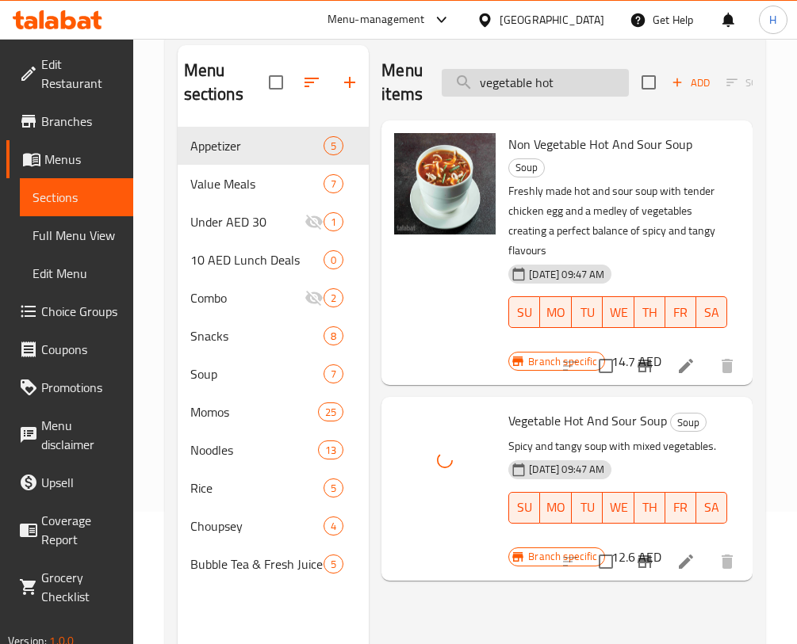
click at [573, 73] on input "vegetable hot" at bounding box center [534, 83] width 187 height 28
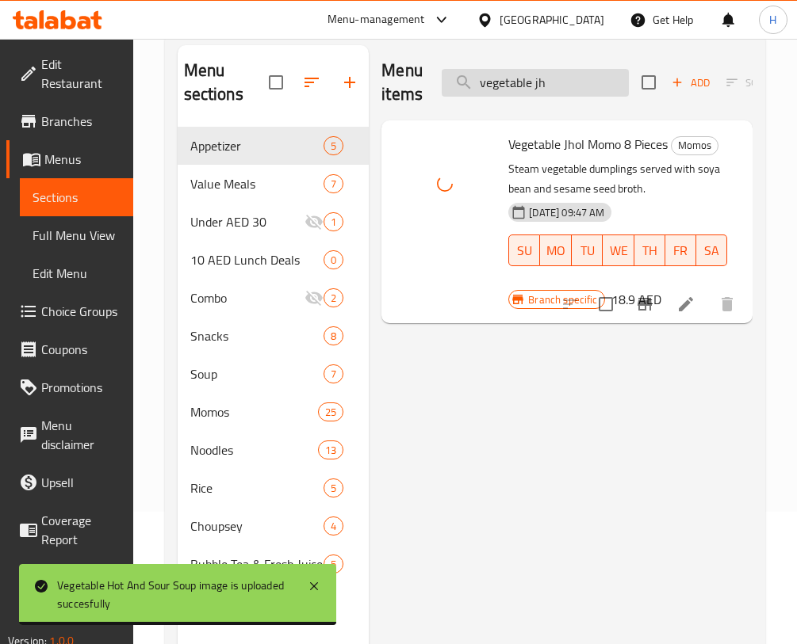
click at [572, 75] on input "vegetable jh" at bounding box center [534, 83] width 187 height 28
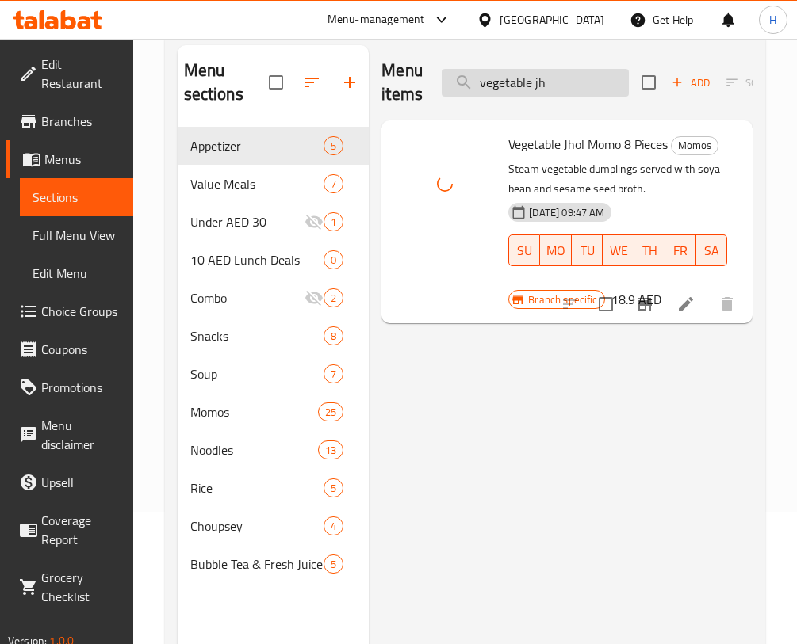
click at [572, 75] on input "vegetable jh" at bounding box center [534, 83] width 187 height 28
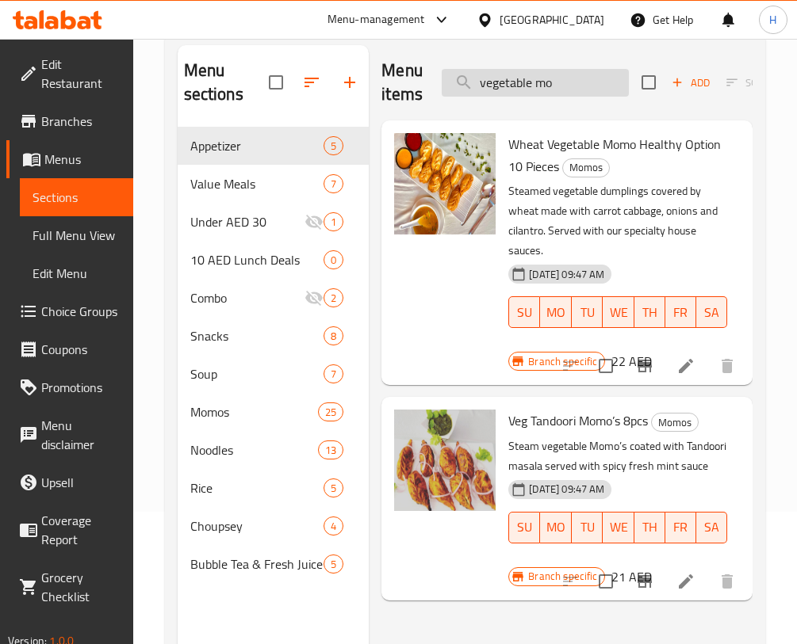
click at [604, 70] on input "vegetable mo" at bounding box center [534, 83] width 187 height 28
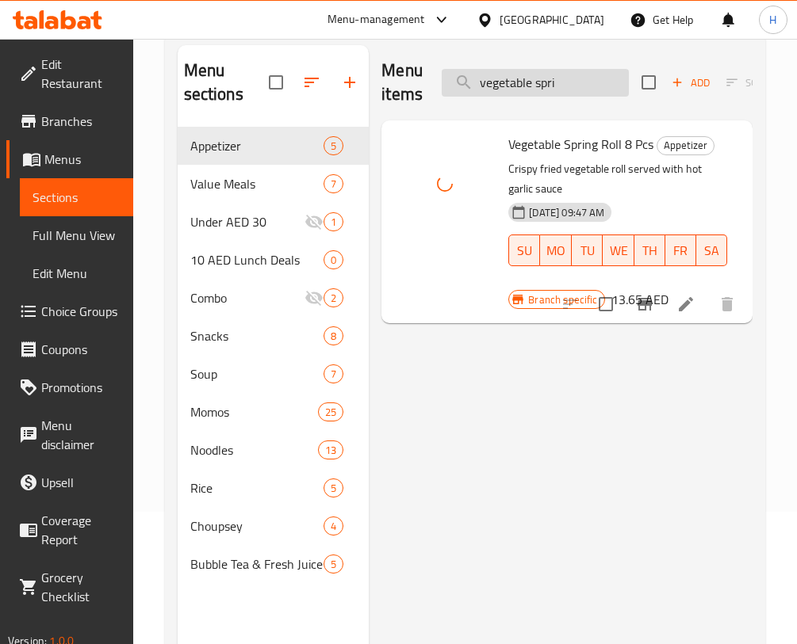
click at [571, 83] on input "vegetable spri" at bounding box center [534, 83] width 187 height 28
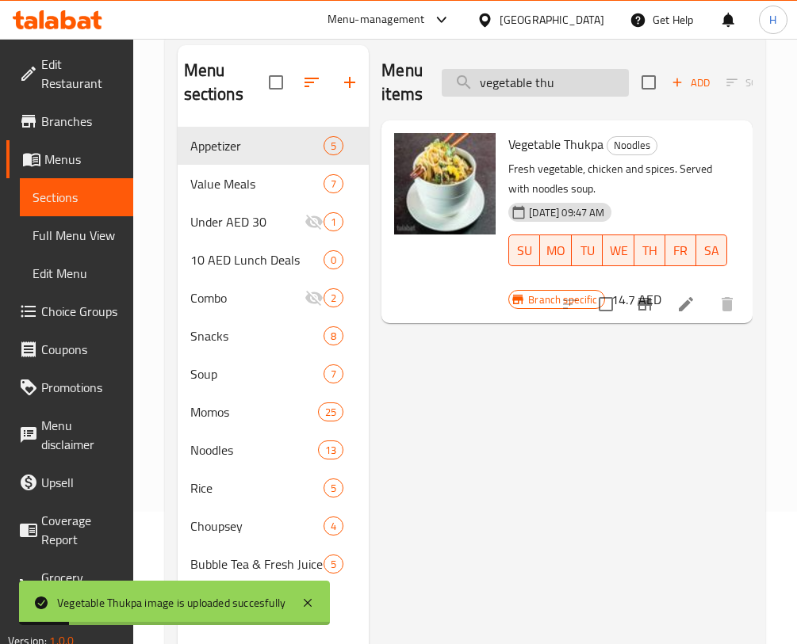
click at [585, 74] on input "vegetable thu" at bounding box center [534, 83] width 187 height 28
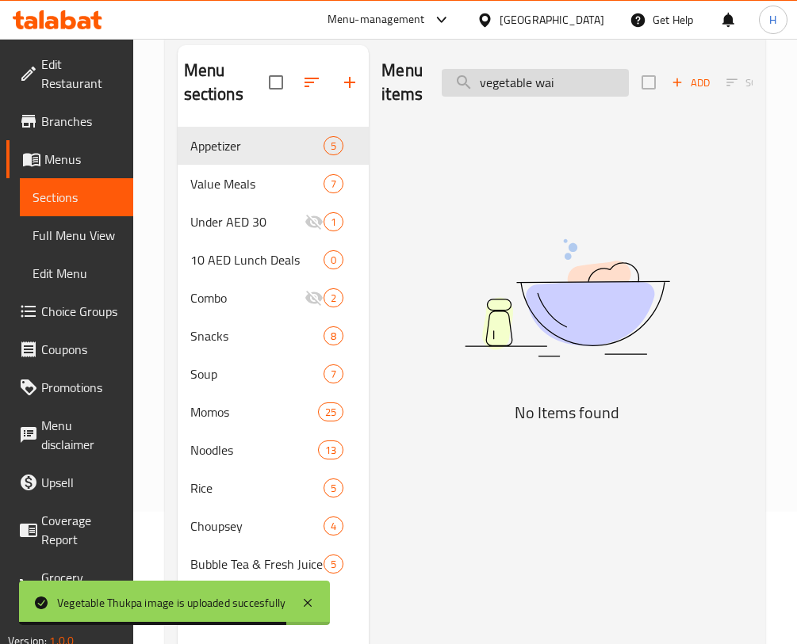
click at [584, 74] on input "vegetable wai" at bounding box center [534, 83] width 187 height 28
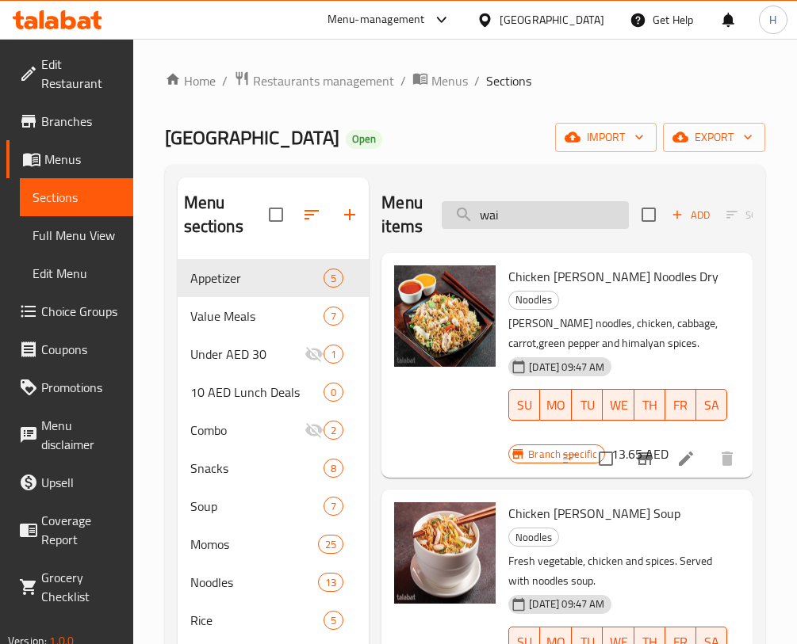
click at [533, 220] on input "wai" at bounding box center [534, 215] width 187 height 28
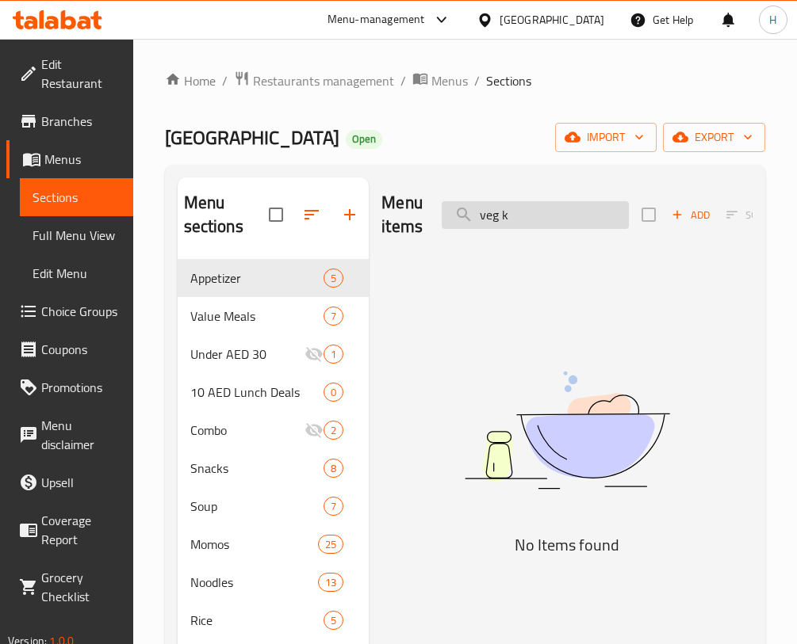
click at [533, 220] on input "veg k" at bounding box center [534, 215] width 187 height 28
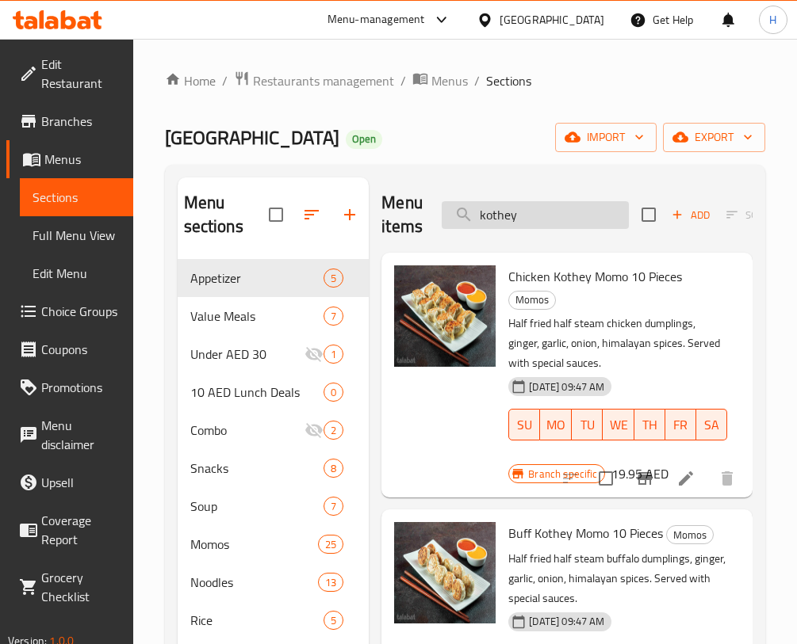
click at [571, 204] on input "kothey" at bounding box center [534, 215] width 187 height 28
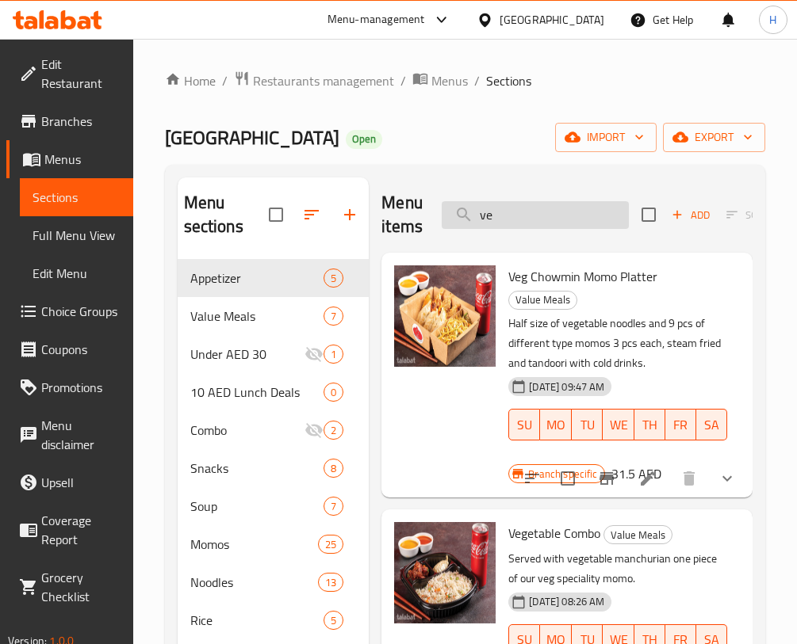
type input "v"
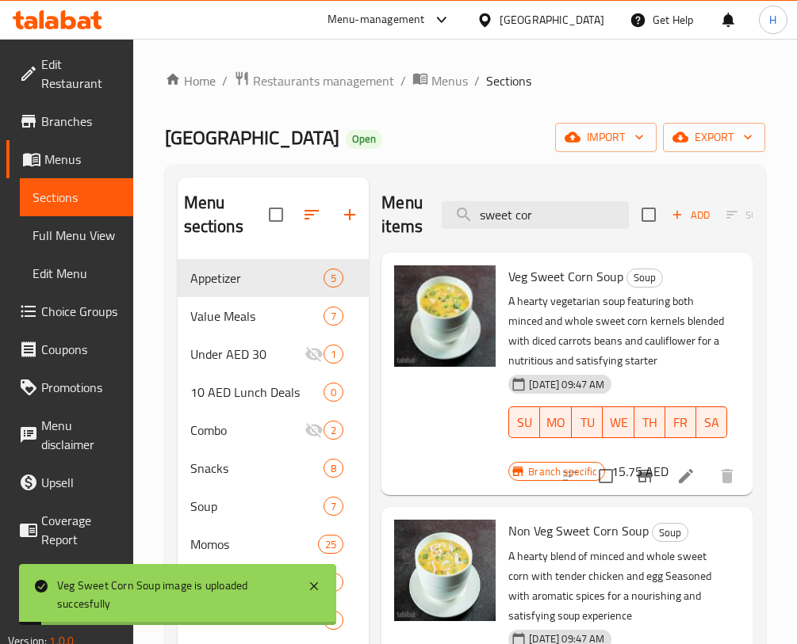
click at [586, 199] on div "Menu items sweet cor Add Sort Manage items" at bounding box center [566, 215] width 371 height 75
click at [578, 216] on input "sweet cor" at bounding box center [534, 215] width 187 height 28
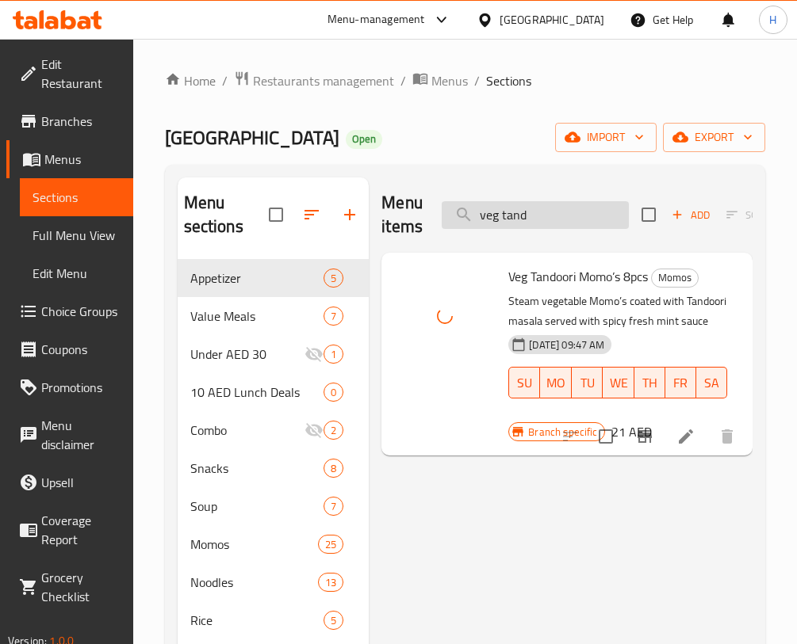
click at [483, 211] on input "veg tand" at bounding box center [534, 215] width 187 height 28
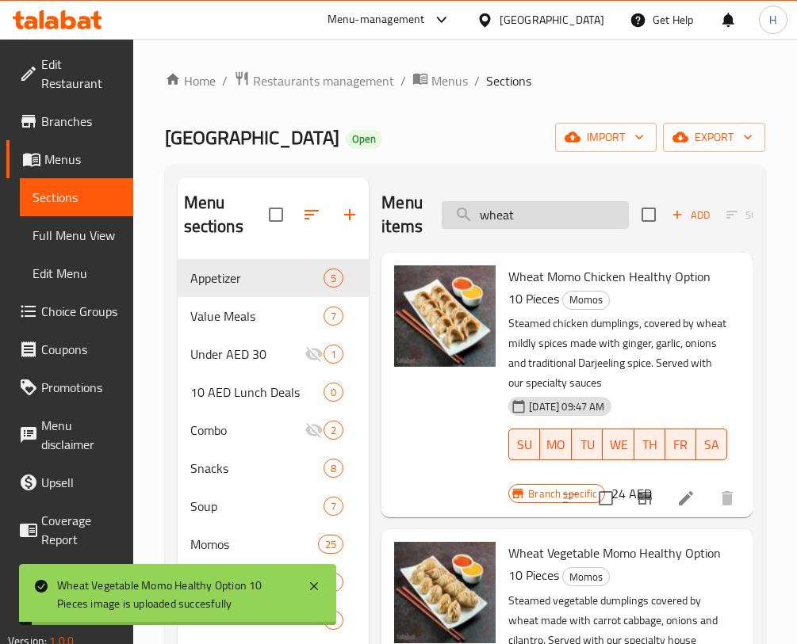
click at [560, 209] on input "wheat" at bounding box center [534, 215] width 187 height 28
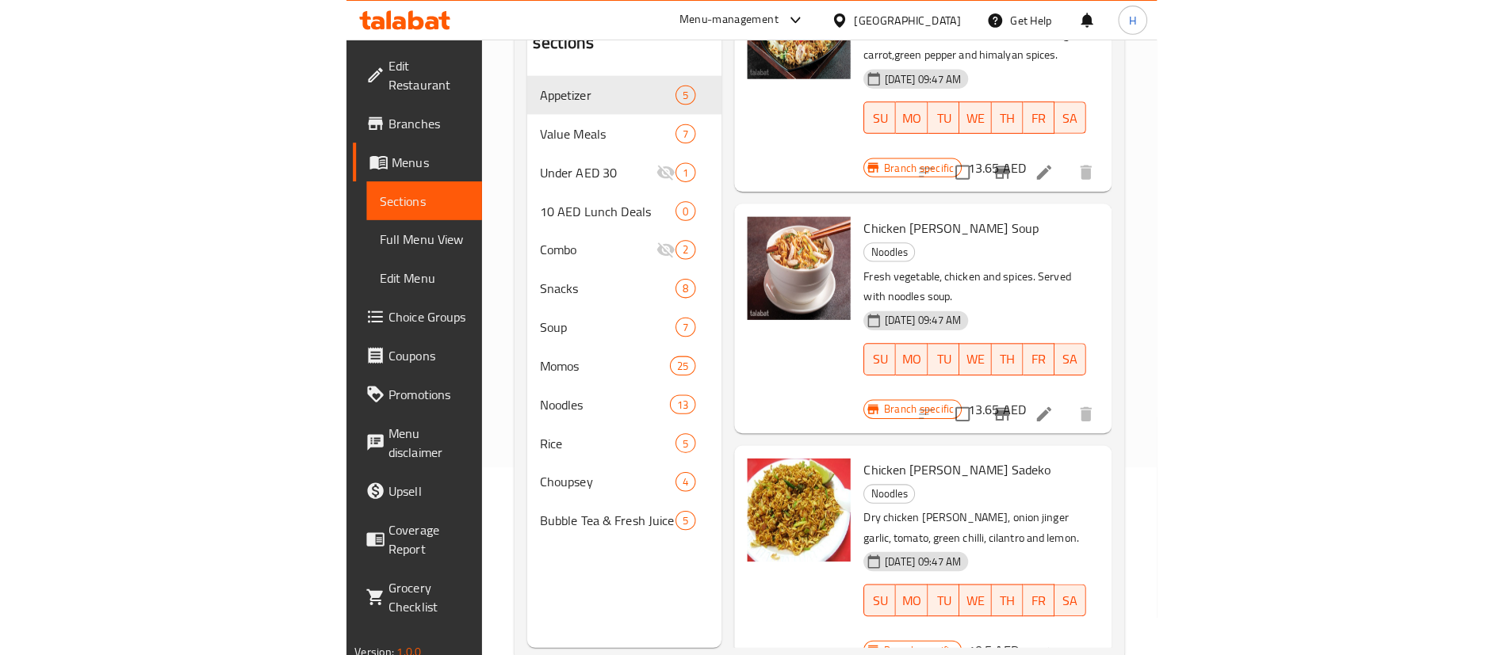
scroll to position [197, 0]
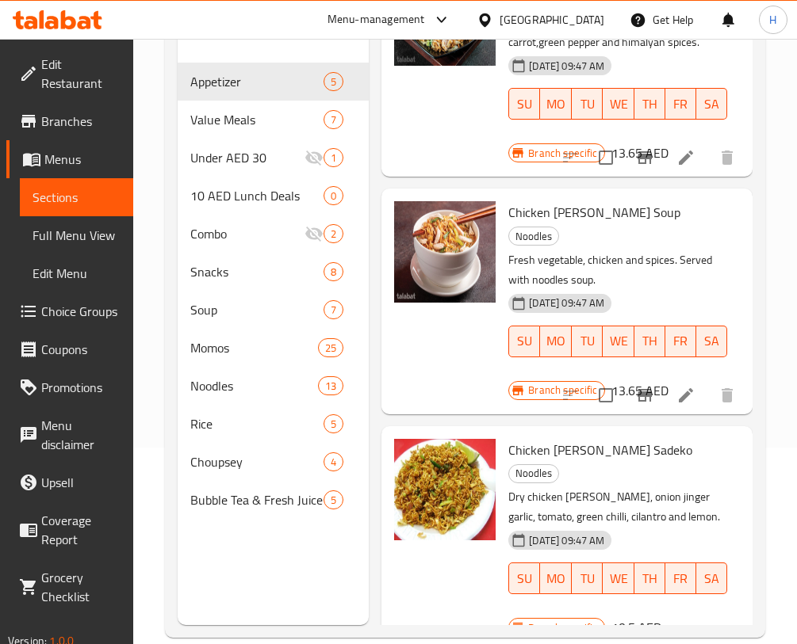
type input "chicken wai"
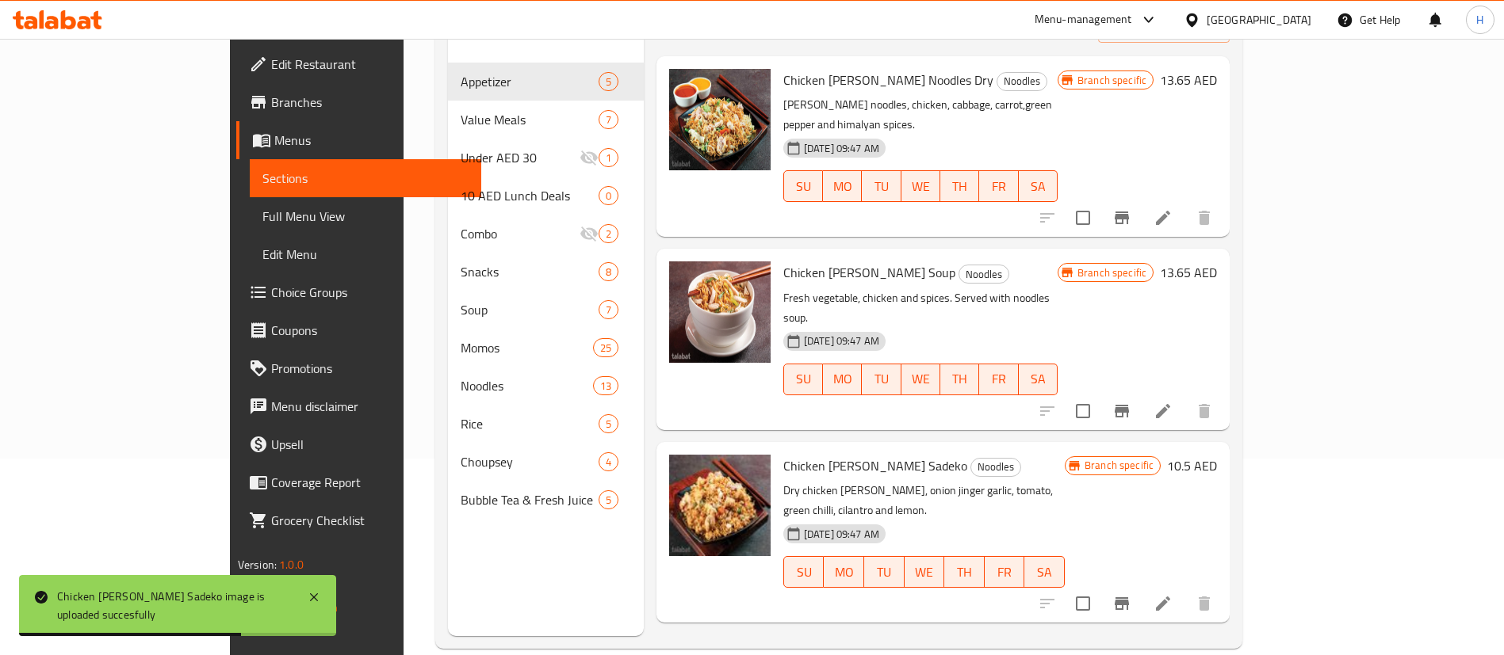
scroll to position [0, 0]
